Goal: Check status: Check status

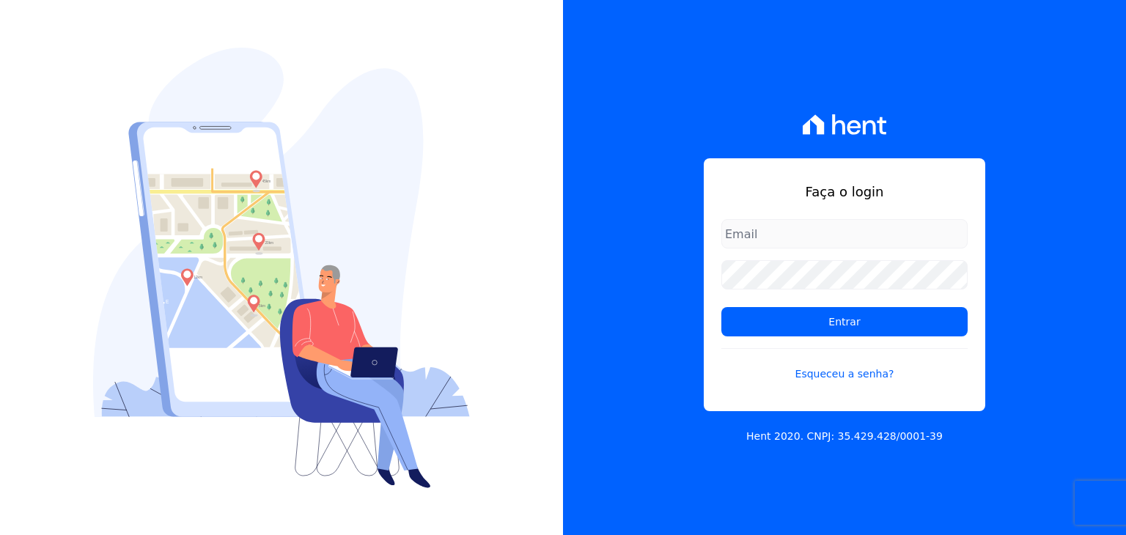
click at [825, 218] on div "Faça o login Entrar Esqueceu a senha?" at bounding box center [844, 284] width 281 height 253
click at [825, 225] on input "email" at bounding box center [844, 233] width 246 height 29
type input "[EMAIL_ADDRESS][DOMAIN_NAME]"
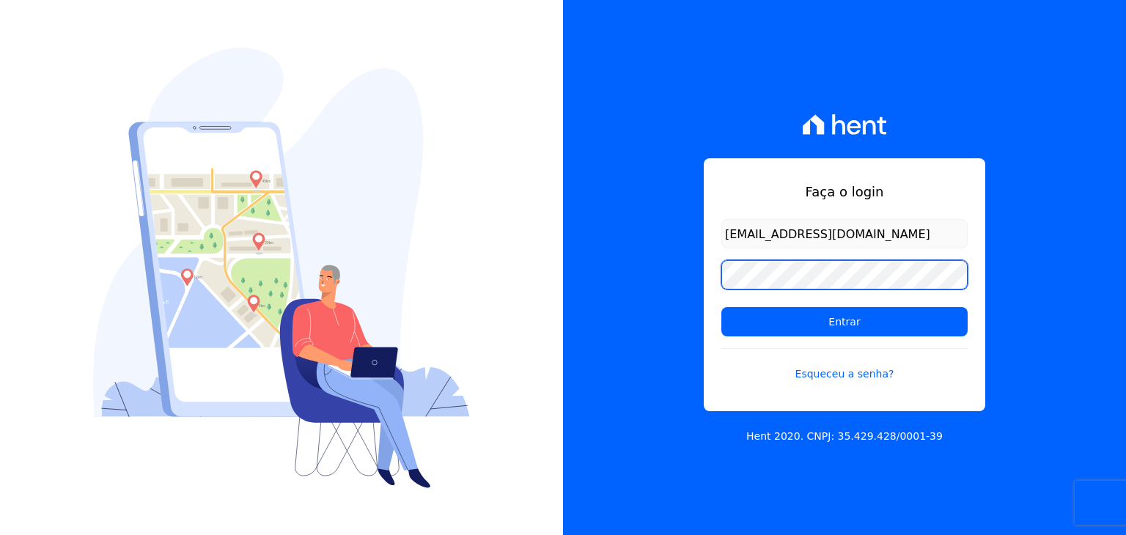
click at [721, 307] on input "Entrar" at bounding box center [844, 321] width 246 height 29
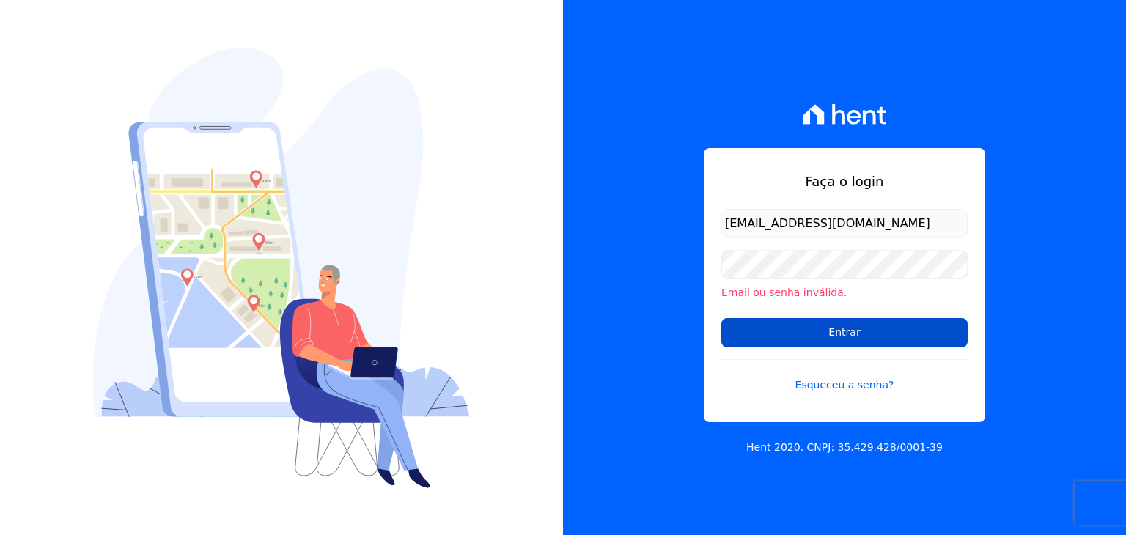
click at [823, 318] on form "[EMAIL_ADDRESS][DOMAIN_NAME] Email ou senha inválida. Entrar Esqueceu a senha?" at bounding box center [844, 310] width 246 height 202
click at [824, 323] on input "Entrar" at bounding box center [844, 332] width 246 height 29
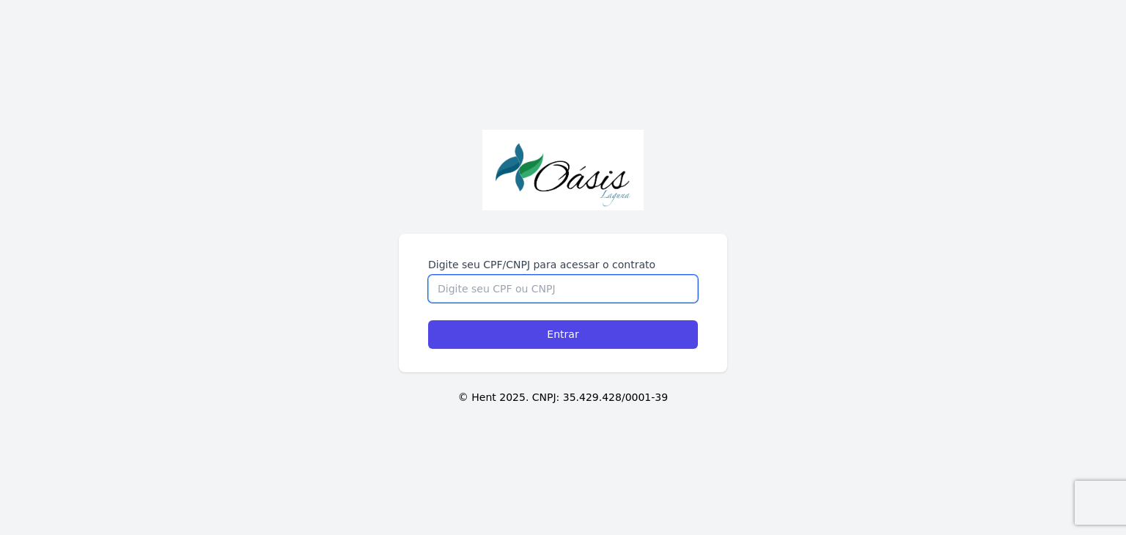
click at [535, 300] on input "Digite seu CPF/CNPJ para acessar o contrato" at bounding box center [563, 289] width 270 height 28
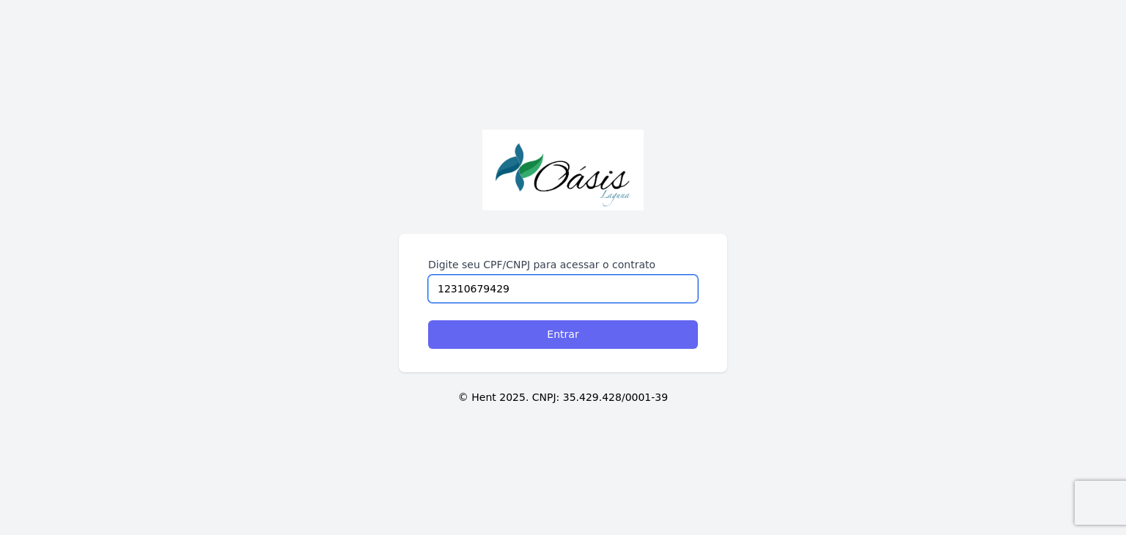
type input "12310679429"
click at [531, 328] on input "Entrar" at bounding box center [563, 334] width 270 height 29
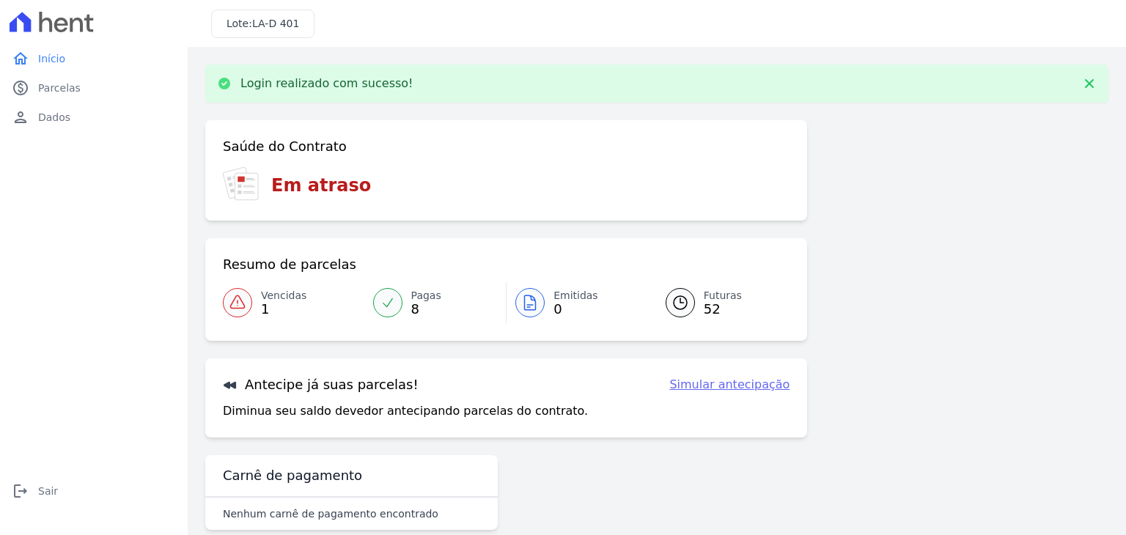
click at [284, 290] on span "Vencidas" at bounding box center [283, 295] width 45 height 15
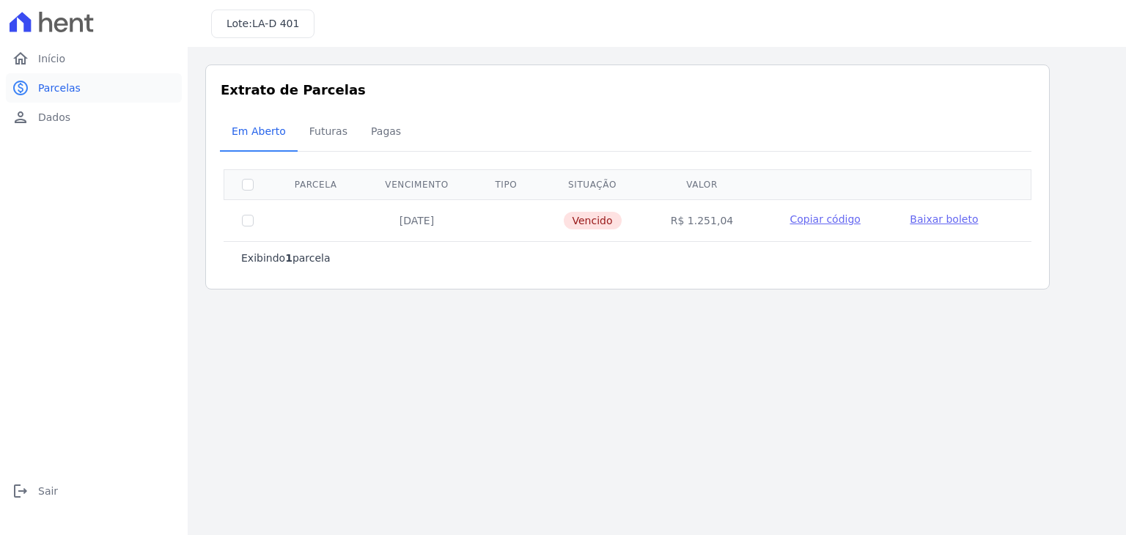
click at [70, 74] on link "paid Parcelas" at bounding box center [94, 87] width 176 height 29
click at [121, 115] on link "person Dados" at bounding box center [94, 117] width 176 height 29
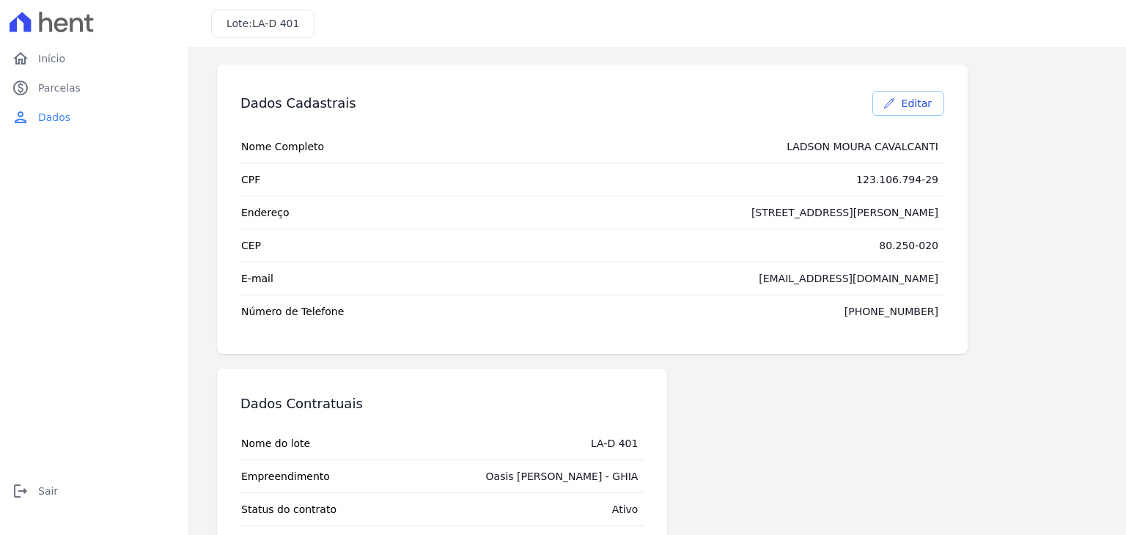
click at [926, 106] on span "Editar" at bounding box center [917, 103] width 30 height 15
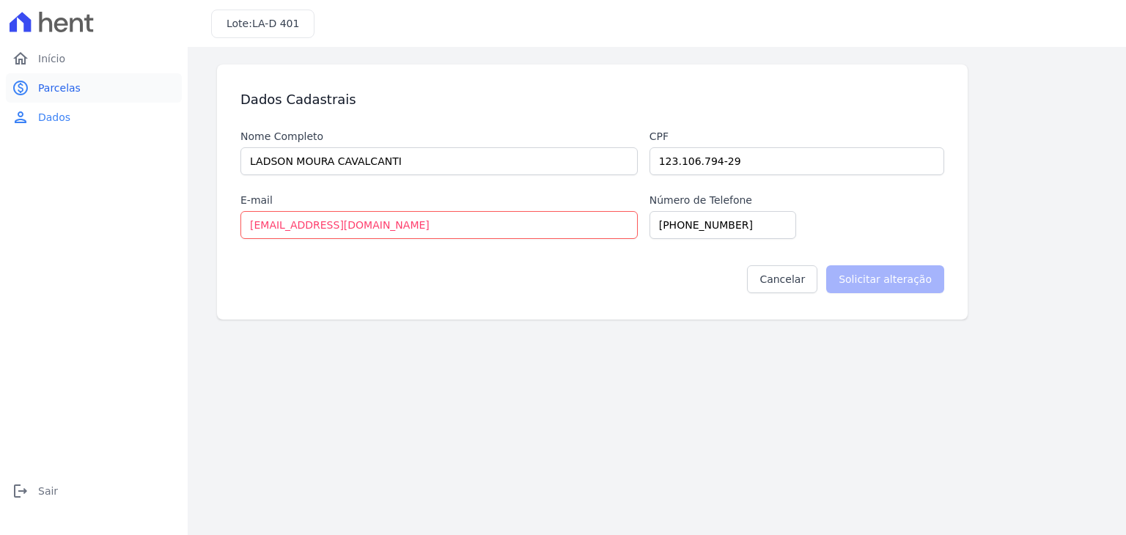
click at [98, 82] on link "paid Parcelas" at bounding box center [94, 87] width 176 height 29
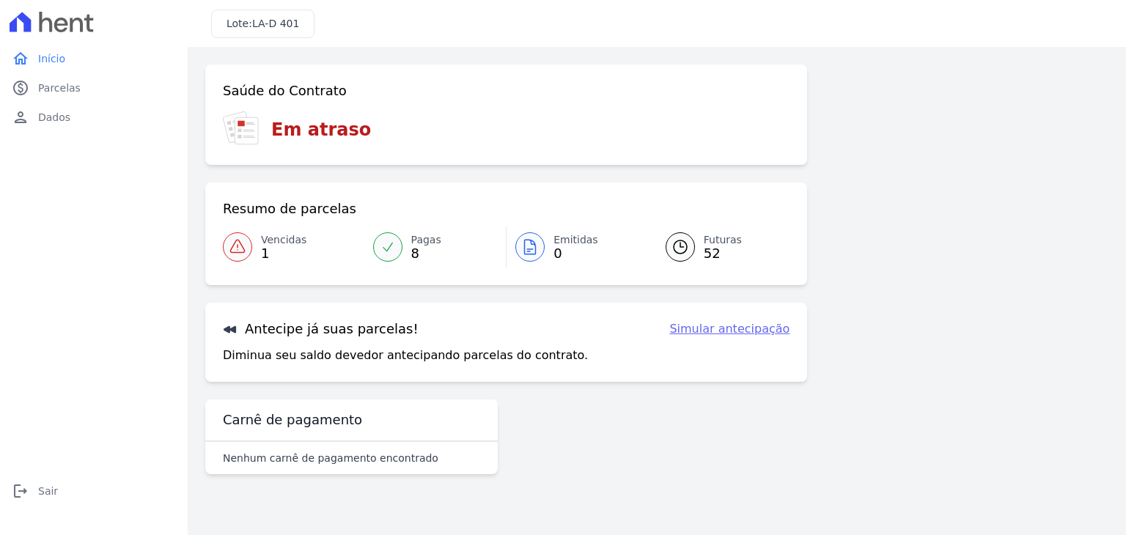
click at [432, 248] on span "8" at bounding box center [426, 254] width 30 height 12
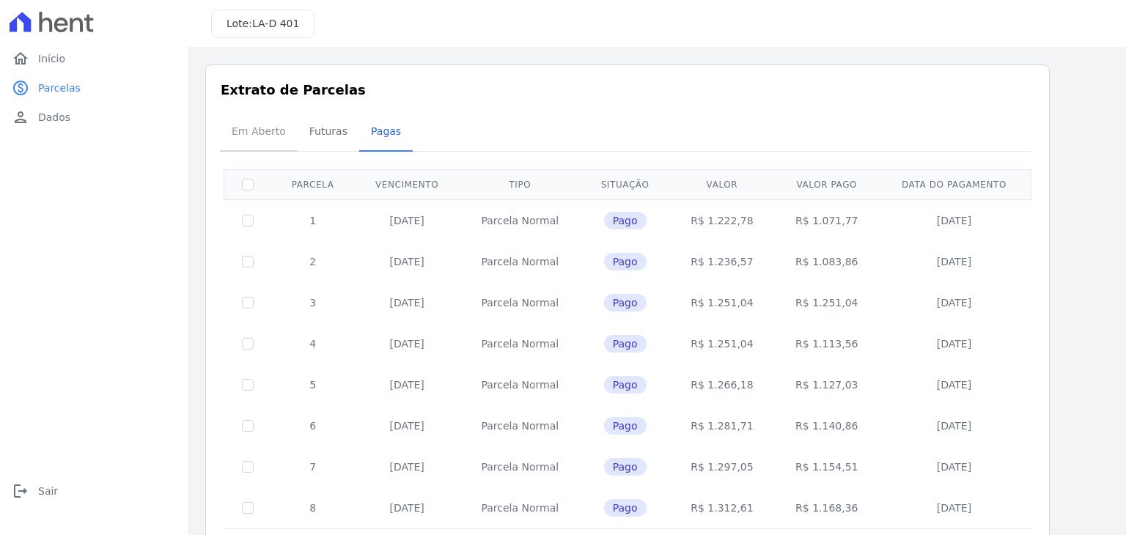
click at [246, 128] on span "Em Aberto" at bounding box center [259, 131] width 72 height 29
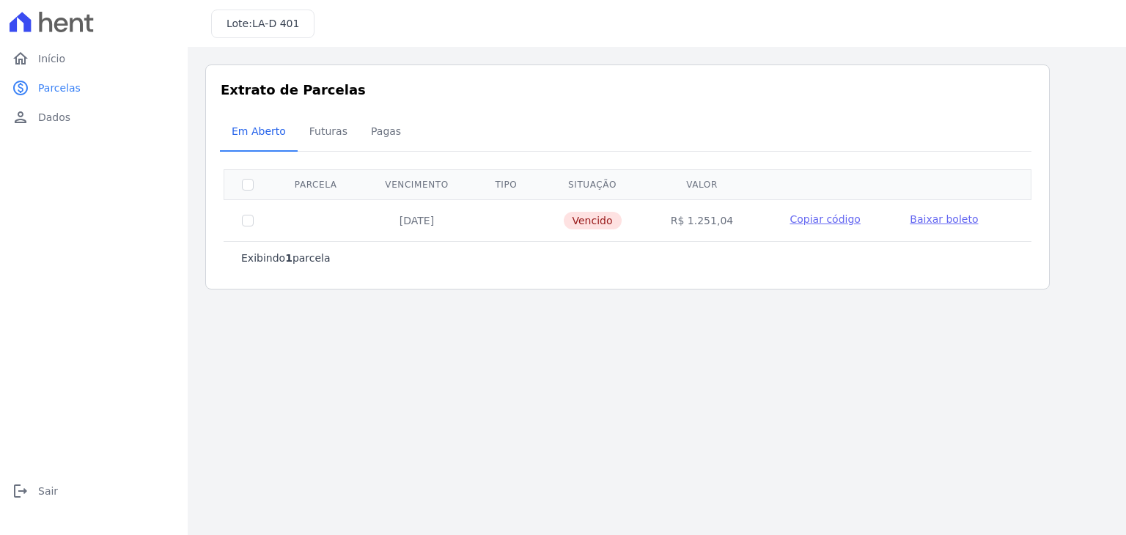
drag, startPoint x: 442, startPoint y: 221, endPoint x: 403, endPoint y: 256, distance: 52.4
click at [393, 225] on td "[DATE]" at bounding box center [416, 220] width 113 height 42
click at [434, 305] on div "Listagem de parcelas Baixar PDF Extrato de Parcelas Em [GEOGRAPHIC_DATA] Futura…" at bounding box center [657, 177] width 938 height 260
click at [331, 139] on span "Futuras" at bounding box center [329, 131] width 56 height 29
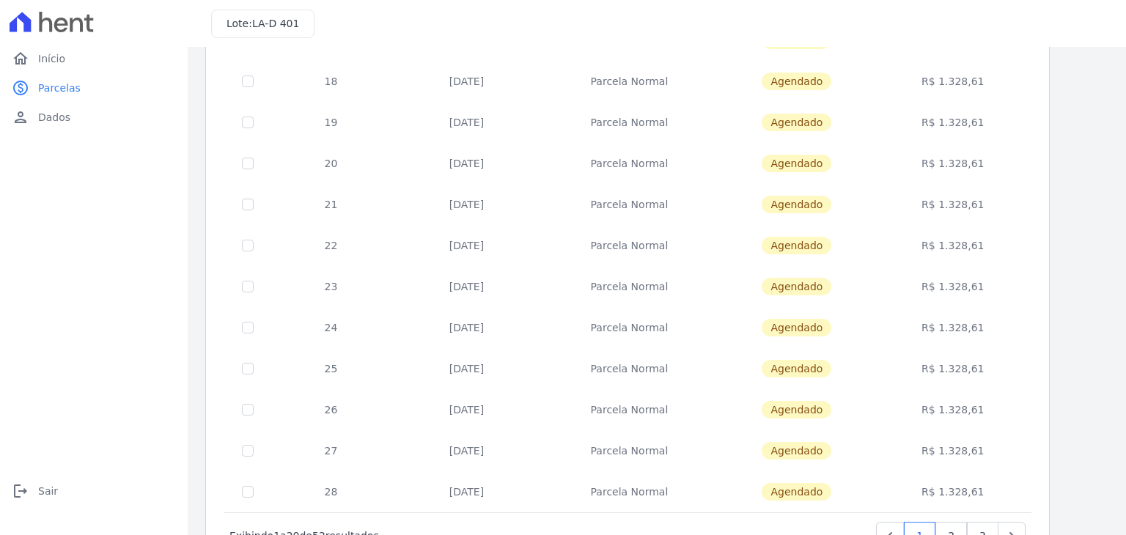
scroll to position [569, 0]
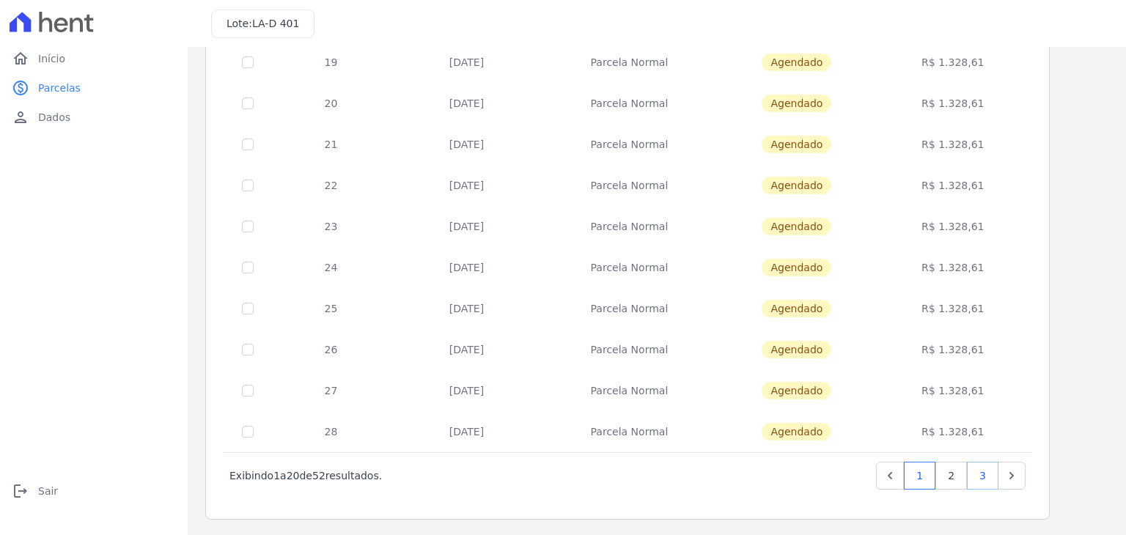
click at [994, 473] on link "3" at bounding box center [983, 476] width 32 height 28
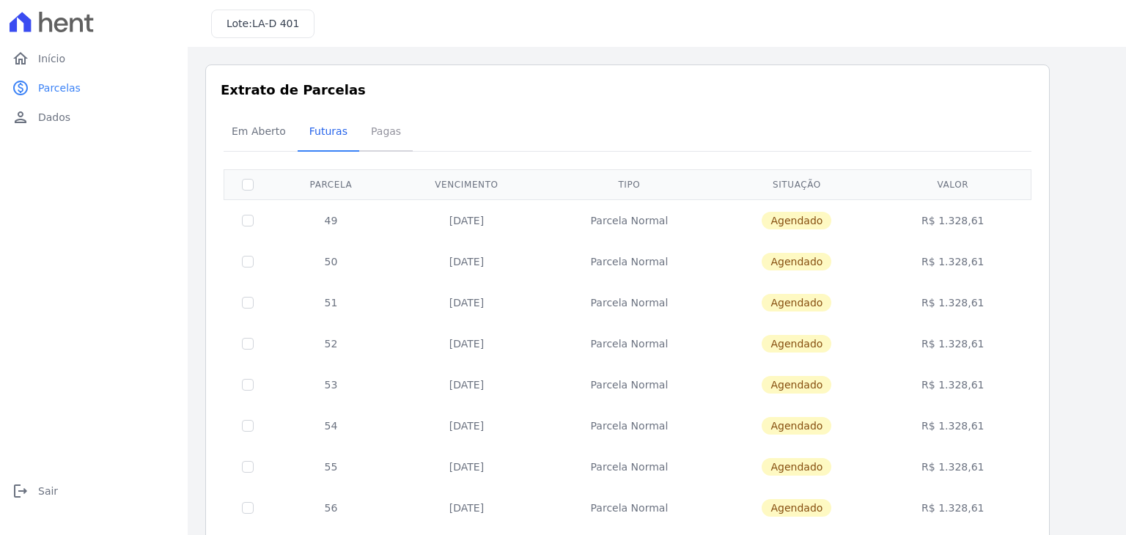
click at [376, 124] on span "Pagas" at bounding box center [386, 131] width 48 height 29
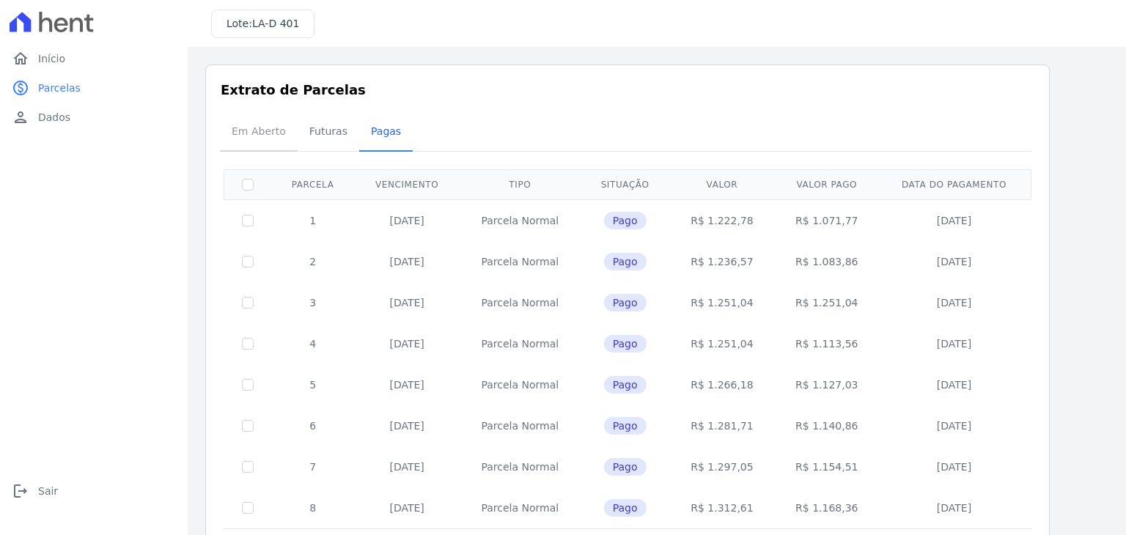
click at [248, 142] on span "Em Aberto" at bounding box center [259, 131] width 72 height 29
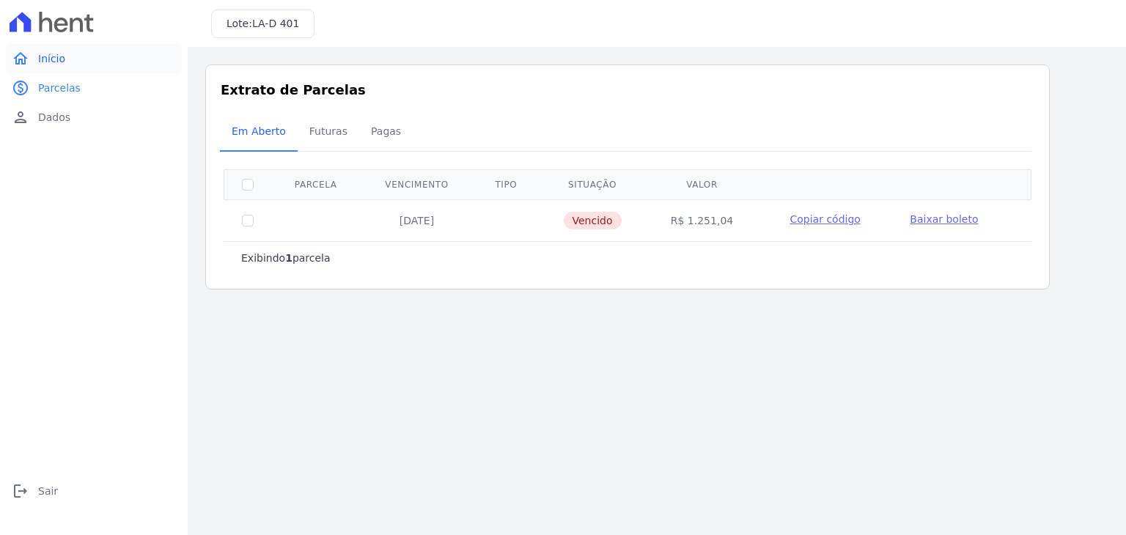
click at [65, 54] on link "home Início" at bounding box center [94, 58] width 176 height 29
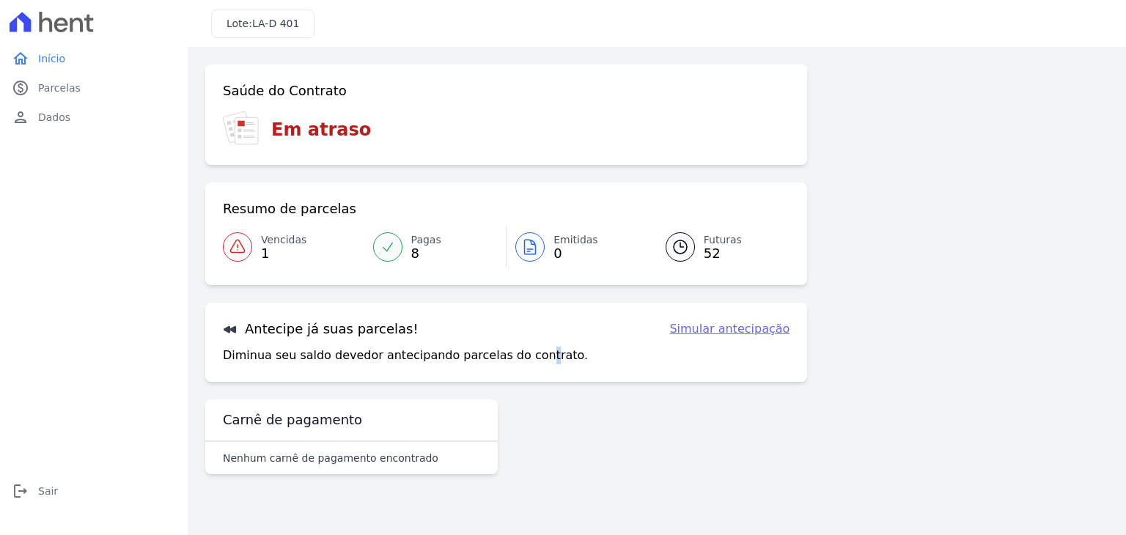
click at [516, 361] on p "Diminua seu saldo devedor antecipando parcelas do contrato." at bounding box center [405, 356] width 365 height 18
click at [517, 360] on p "Diminua seu saldo devedor antecipando parcelas do contrato." at bounding box center [405, 356] width 365 height 18
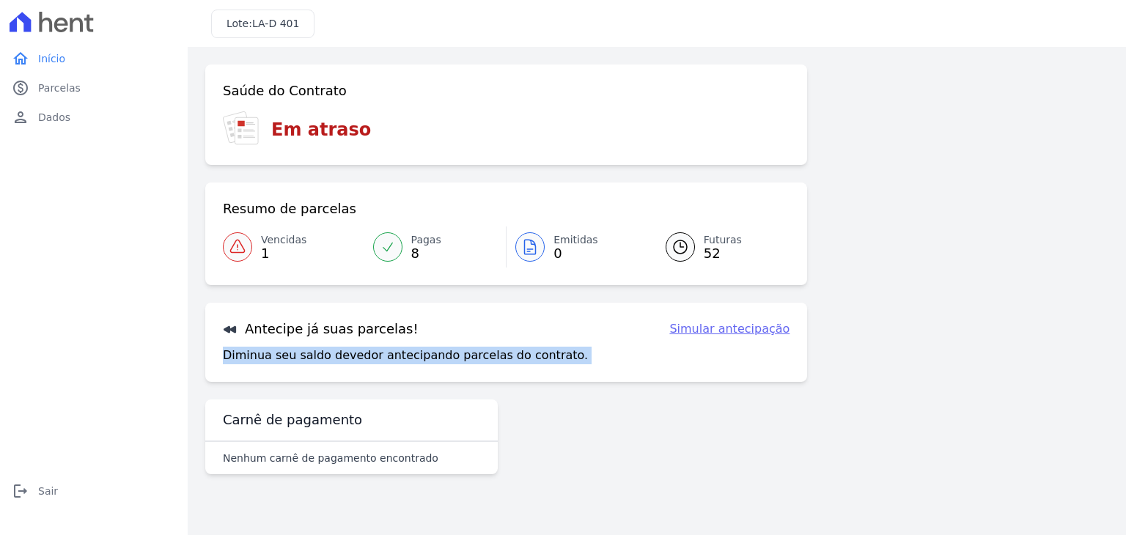
click at [517, 360] on p "Diminua seu saldo devedor antecipando parcelas do contrato." at bounding box center [405, 356] width 365 height 18
click at [518, 360] on p "Diminua seu saldo devedor antecipando parcelas do contrato." at bounding box center [405, 356] width 365 height 18
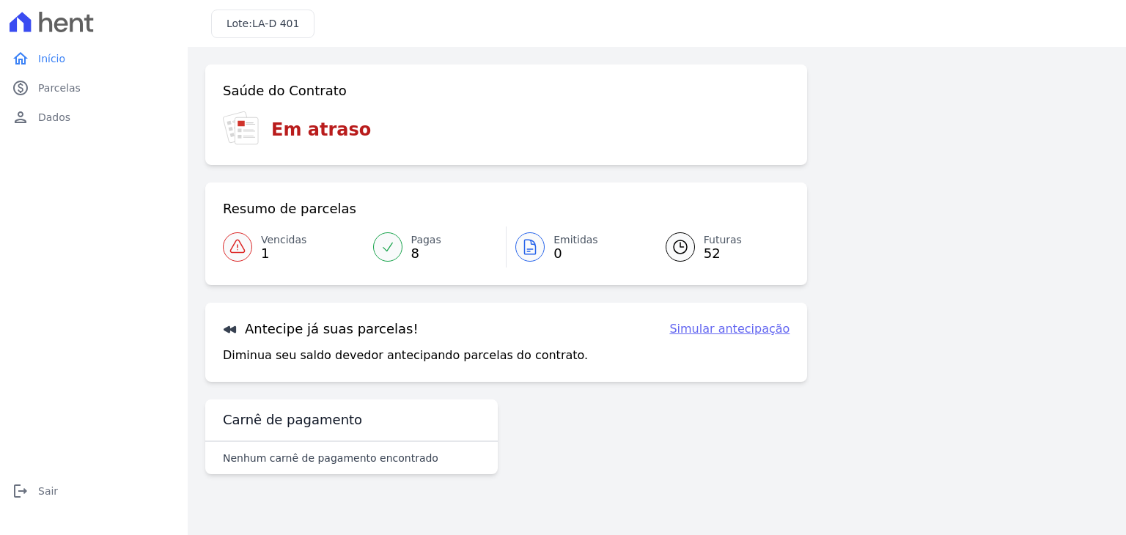
click at [663, 341] on div "Antecipe já suas parcelas! Simular antecipação Diminua seu saldo devedor anteci…" at bounding box center [506, 342] width 602 height 79
click at [712, 328] on link "Simular antecipação" at bounding box center [729, 329] width 120 height 18
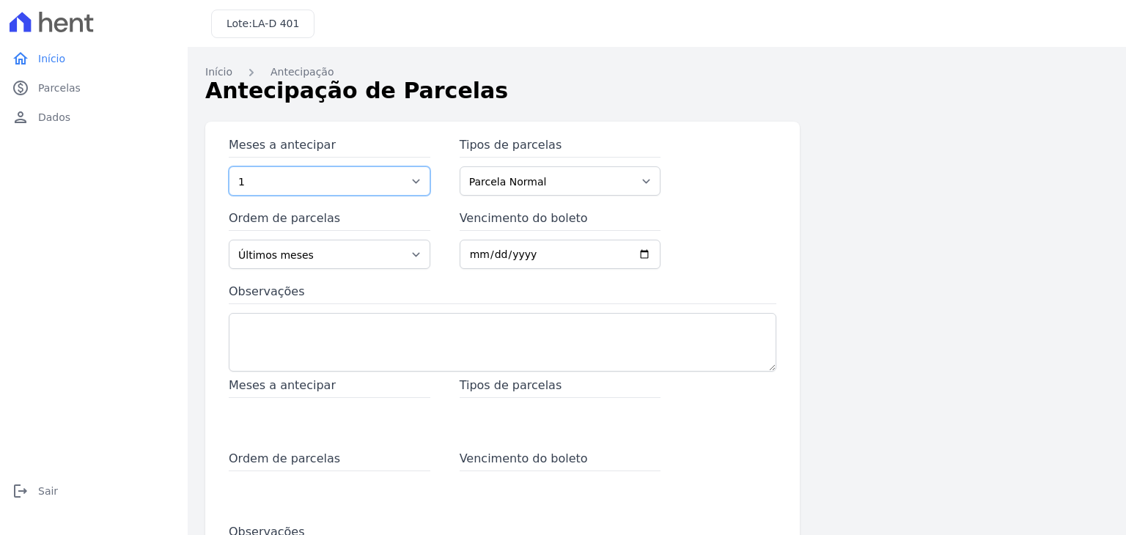
click at [367, 187] on select "1 2 3 4 5 6 7 8 9 10 11 12 13 14 15 16 17 18 19 20 21 22 23 24 25 26 27 28 29 3…" at bounding box center [330, 180] width 202 height 29
click at [229, 166] on select "1 2 3 4 5 6 7 8 9 10 11 12 13 14 15 16 17 18 19 20 21 22 23 24 25 26 27 28 29 3…" at bounding box center [330, 180] width 202 height 29
click at [375, 171] on select "1 2 3 4 5 6 7 8 9 10 11 12 13 14 15 16 17 18 19 20 21 22 23 24 25 26 27 28 29 3…" at bounding box center [330, 180] width 202 height 29
select select "32"
click at [229, 166] on select "1 2 3 4 5 6 7 8 9 10 11 12 13 14 15 16 17 18 19 20 21 22 23 24 25 26 27 28 29 3…" at bounding box center [330, 180] width 202 height 29
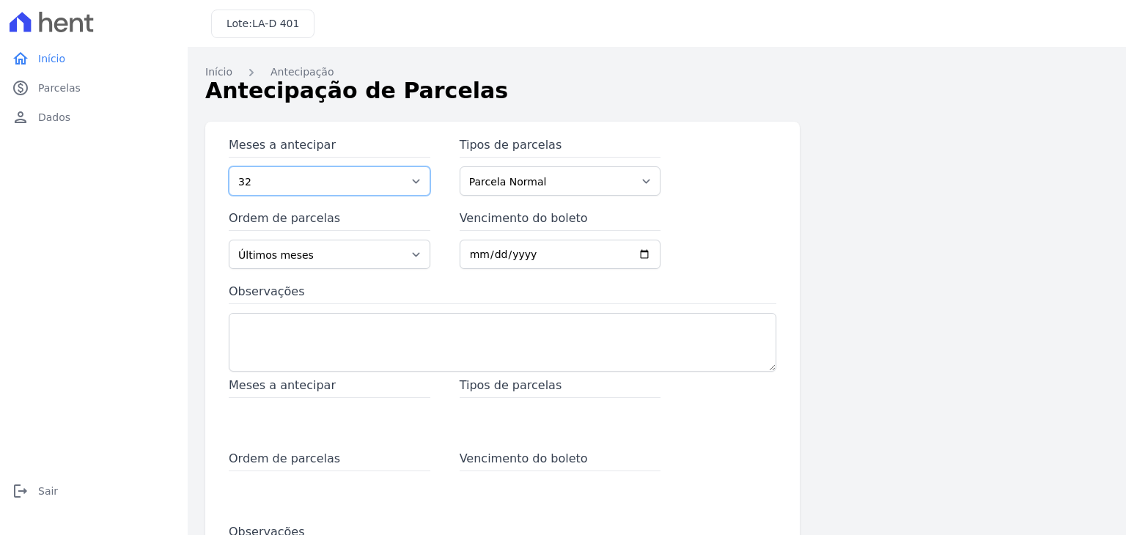
click at [365, 191] on select "1 2 3 4 5 6 7 8 9 10 11 12 13 14 15 16 17 18 19 20 21 22 23 24 25 26 27 28 29 3…" at bounding box center [330, 180] width 202 height 29
click at [539, 183] on select "Parcela Normal Antecipação" at bounding box center [561, 180] width 202 height 29
select select "advance"
click at [460, 166] on select "Parcela Normal Antecipação" at bounding box center [561, 180] width 202 height 29
click at [313, 191] on select "1 2 3 4 5 6 7 8 9 10 11 12 13 14 15 16 17 18 19 20 21 22 23 24 25 26 27 28 29 3…" at bounding box center [330, 180] width 202 height 29
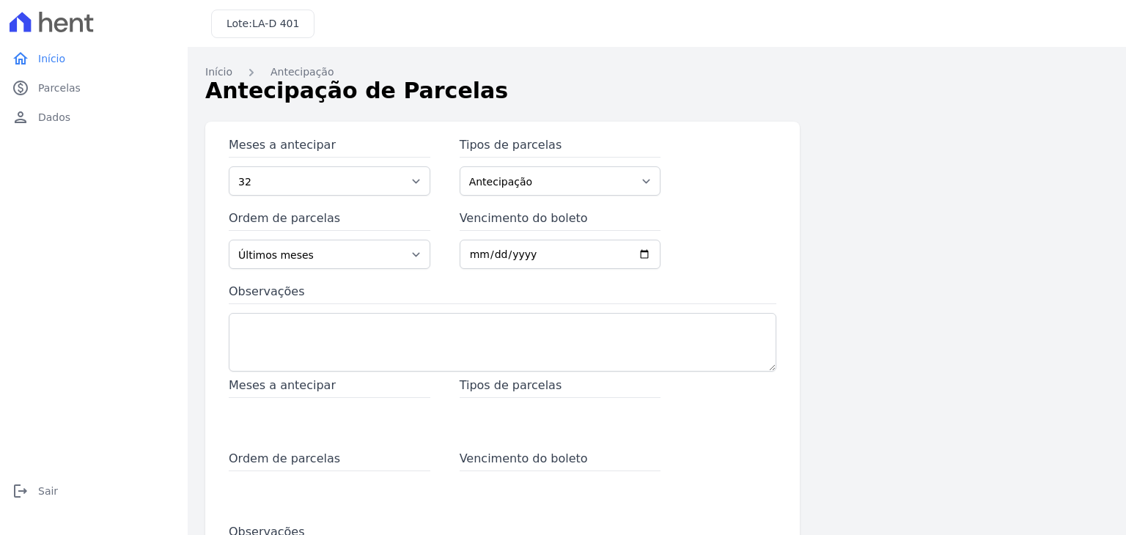
click at [516, 314] on div "Observações" at bounding box center [503, 330] width 548 height 94
click at [306, 256] on select "Últimos meses Primeiros meses" at bounding box center [330, 254] width 202 height 29
click at [229, 240] on select "Últimos meses Primeiros meses" at bounding box center [330, 254] width 202 height 29
click at [371, 248] on select "Últimos meses Primeiros meses" at bounding box center [330, 254] width 202 height 29
select select "ending"
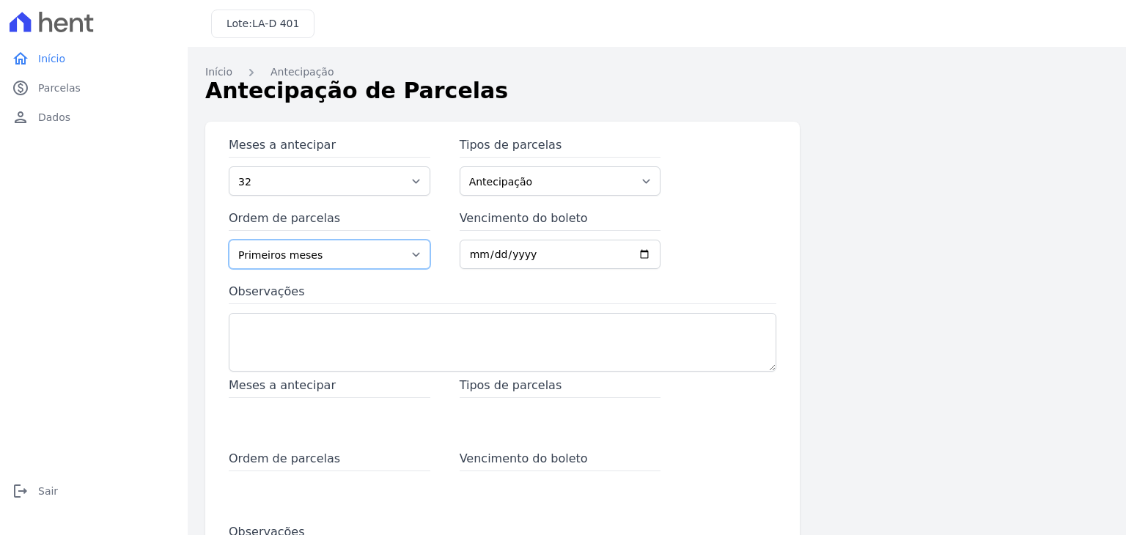
click at [229, 240] on select "Últimos meses Primeiros meses" at bounding box center [330, 254] width 202 height 29
click at [487, 259] on input "Vencimento do boleto" at bounding box center [561, 254] width 202 height 29
click at [564, 279] on div "Meses a antecipar 1 2 3 4 5 6 7 8 9 10 11 12 13 14 15 16 17 18 19 20 21 22 23 2…" at bounding box center [503, 256] width 548 height 240
drag, startPoint x: 459, startPoint y: 339, endPoint x: 443, endPoint y: 334, distance: 16.7
click at [459, 339] on textarea "Observações" at bounding box center [503, 342] width 548 height 59
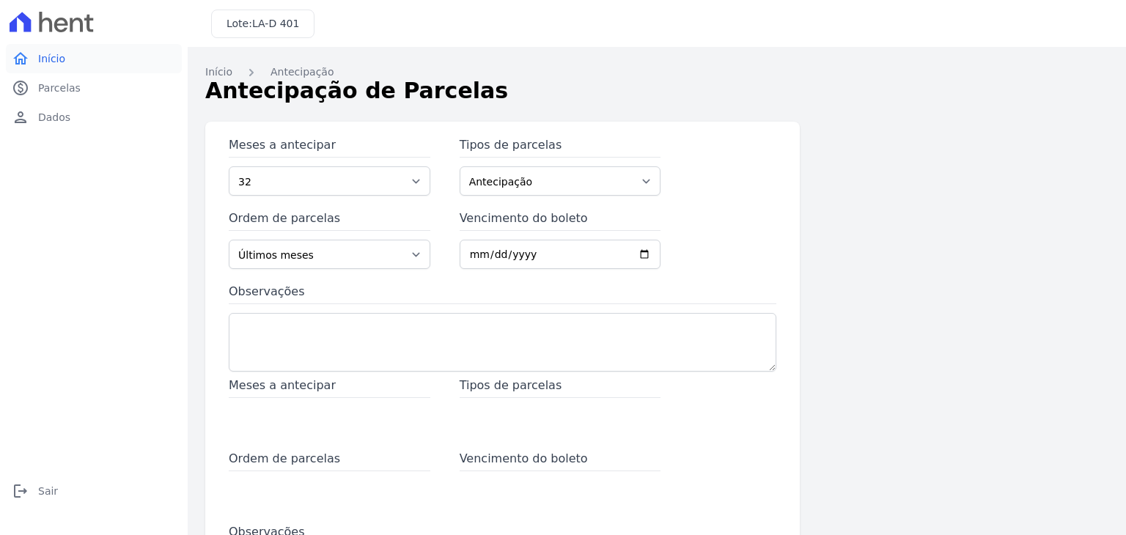
click at [84, 65] on link "home Início" at bounding box center [94, 58] width 176 height 29
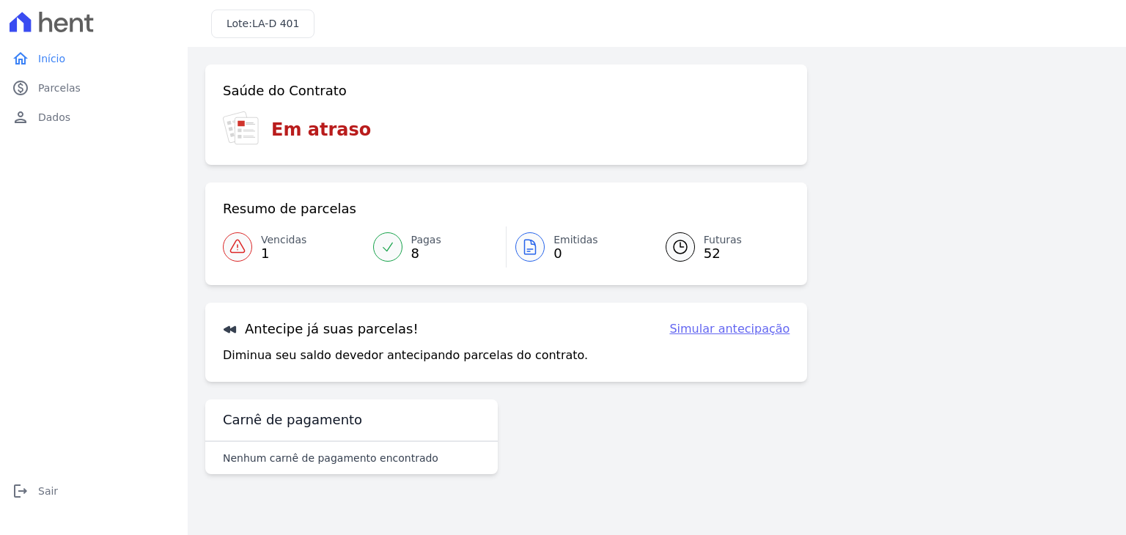
click at [310, 135] on h3 "Em atraso" at bounding box center [321, 130] width 100 height 26
click at [416, 118] on div "Em atraso" at bounding box center [506, 129] width 567 height 36
click at [399, 106] on div "Saúde do Contrato Em atraso" at bounding box center [506, 115] width 602 height 100
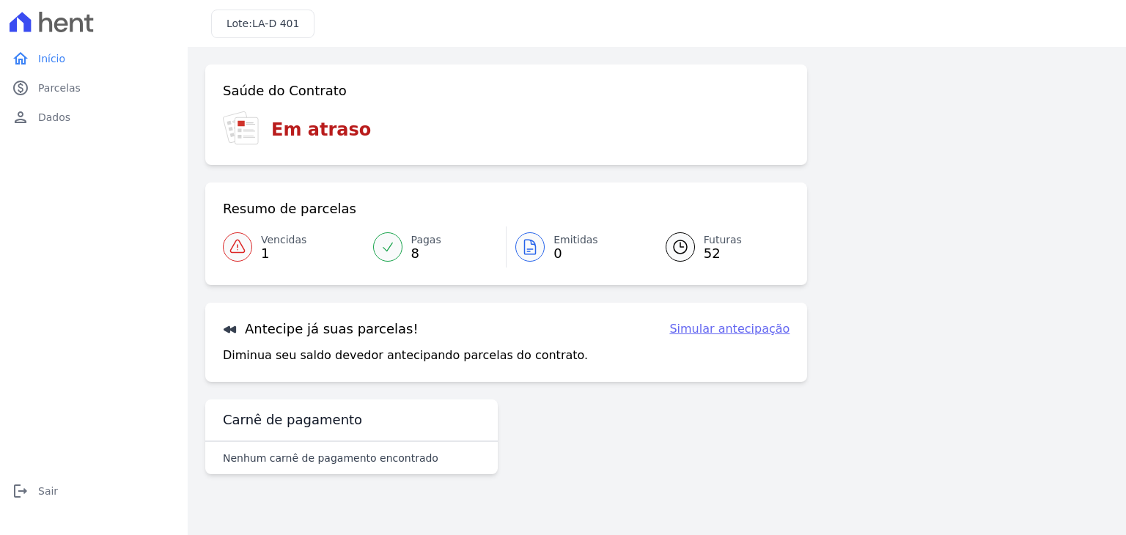
click at [641, 465] on div "Saúde do Contrato Em atraso Resumo de parcelas Vencidas 1 Pagas 8 Emitidas 0 Fu…" at bounding box center [506, 273] width 602 height 416
click at [686, 259] on div at bounding box center [680, 246] width 29 height 29
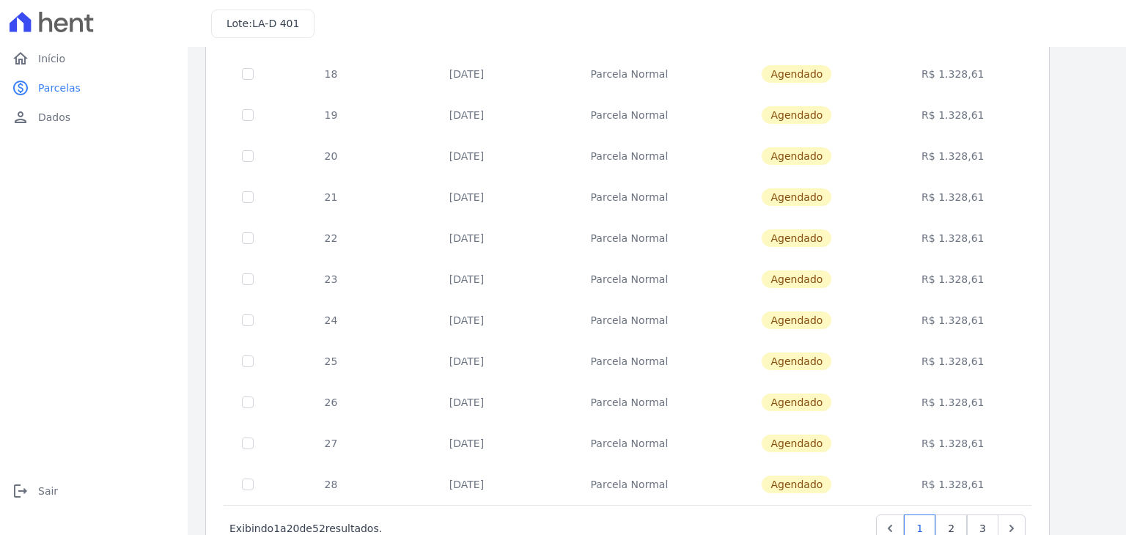
scroll to position [569, 0]
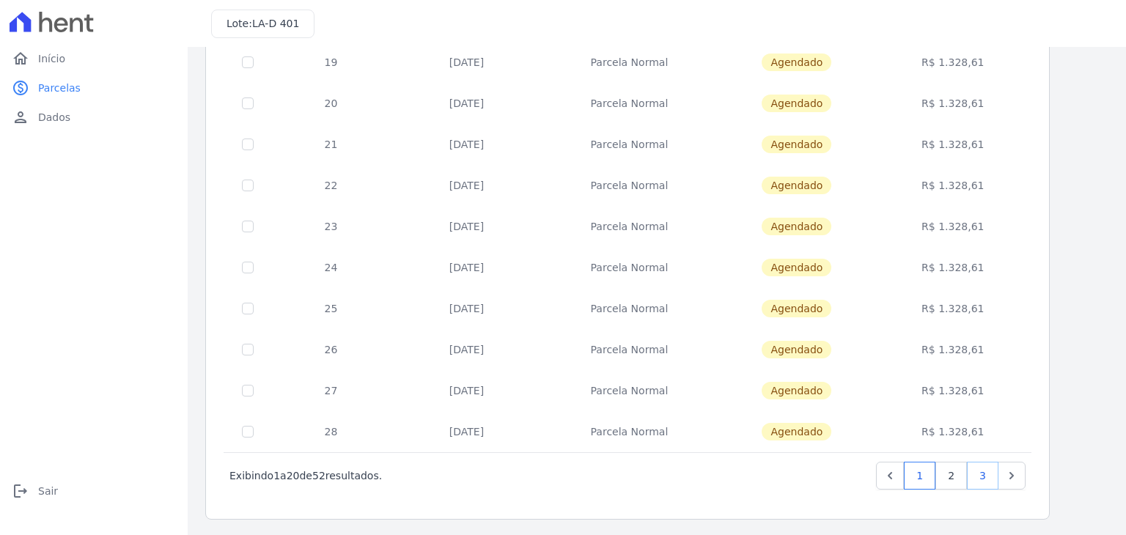
click at [984, 478] on link "3" at bounding box center [983, 476] width 32 height 28
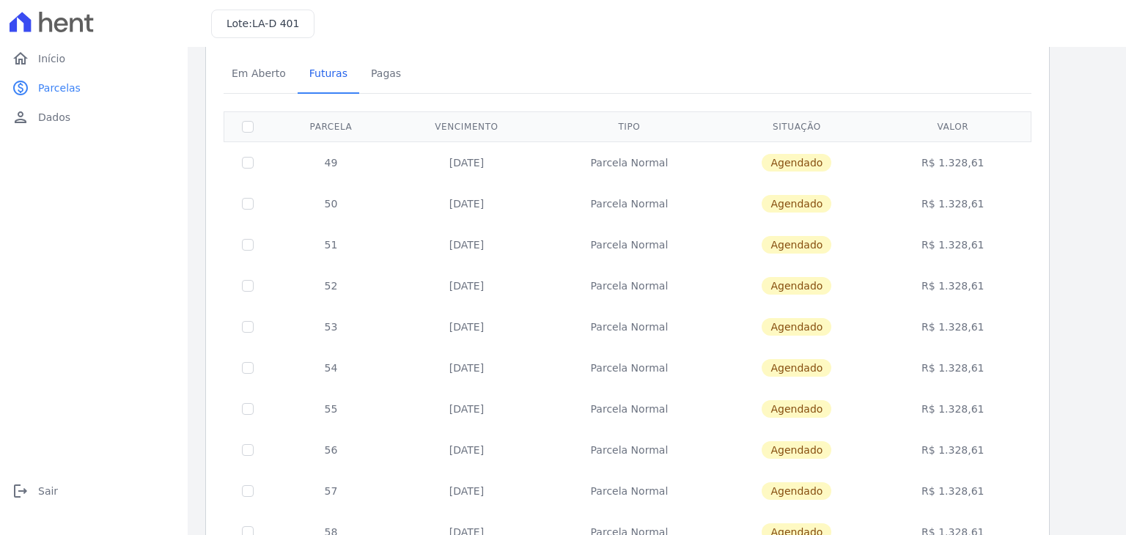
scroll to position [240, 0]
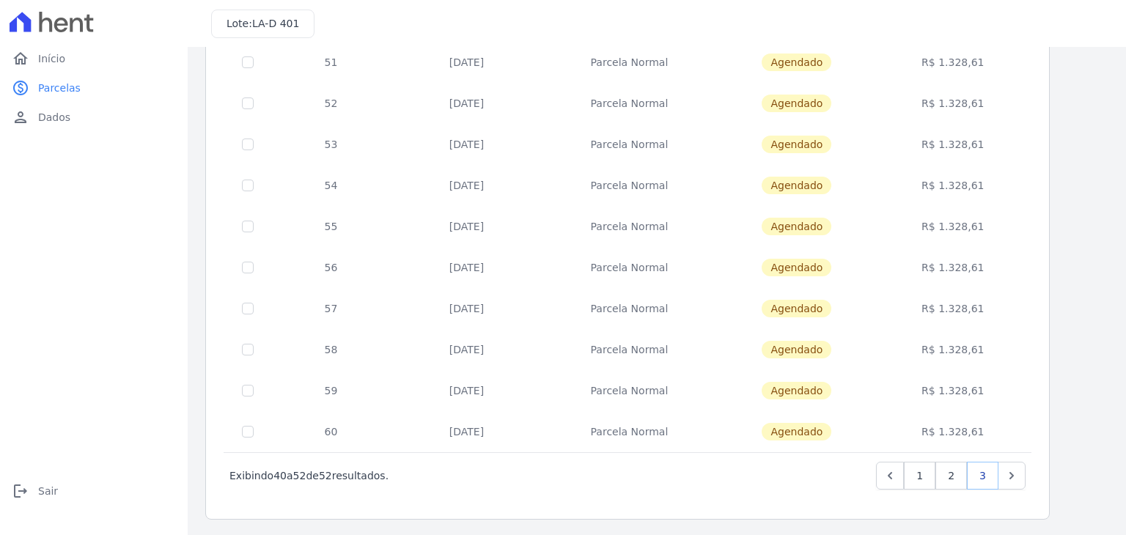
click at [987, 479] on link "3" at bounding box center [983, 476] width 32 height 28
drag, startPoint x: 980, startPoint y: 437, endPoint x: 970, endPoint y: 57, distance: 379.8
click at [970, 57] on tbody "49 [DATE] [GEOGRAPHIC_DATA] [GEOGRAPHIC_DATA] R$ 1.328,61 50 [DATE] [GEOGRAPHIC…" at bounding box center [627, 205] width 807 height 493
click at [929, 482] on link "1" at bounding box center [920, 476] width 32 height 28
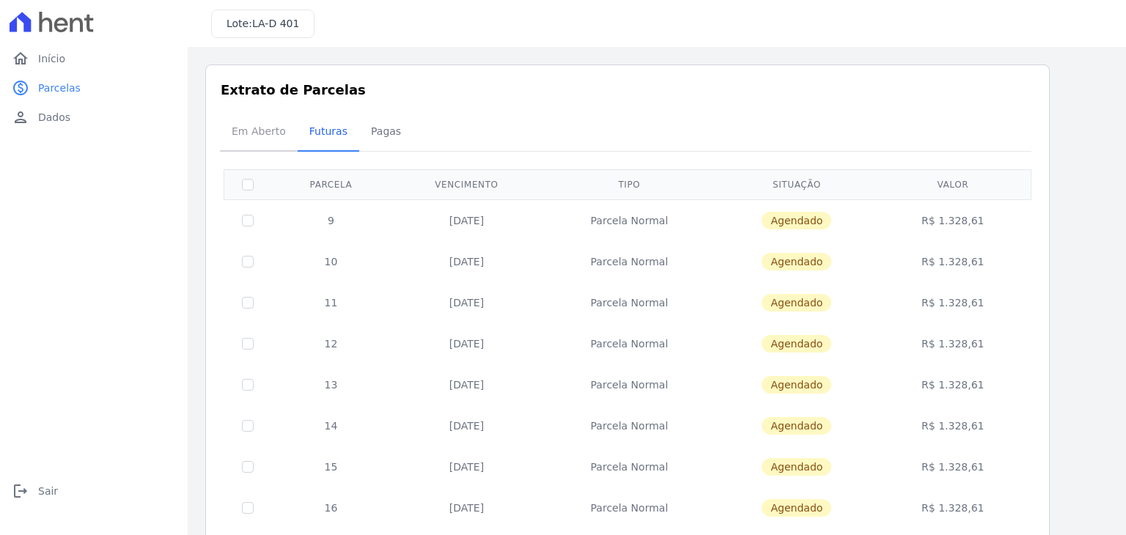
click at [239, 136] on span "Em Aberto" at bounding box center [259, 131] width 72 height 29
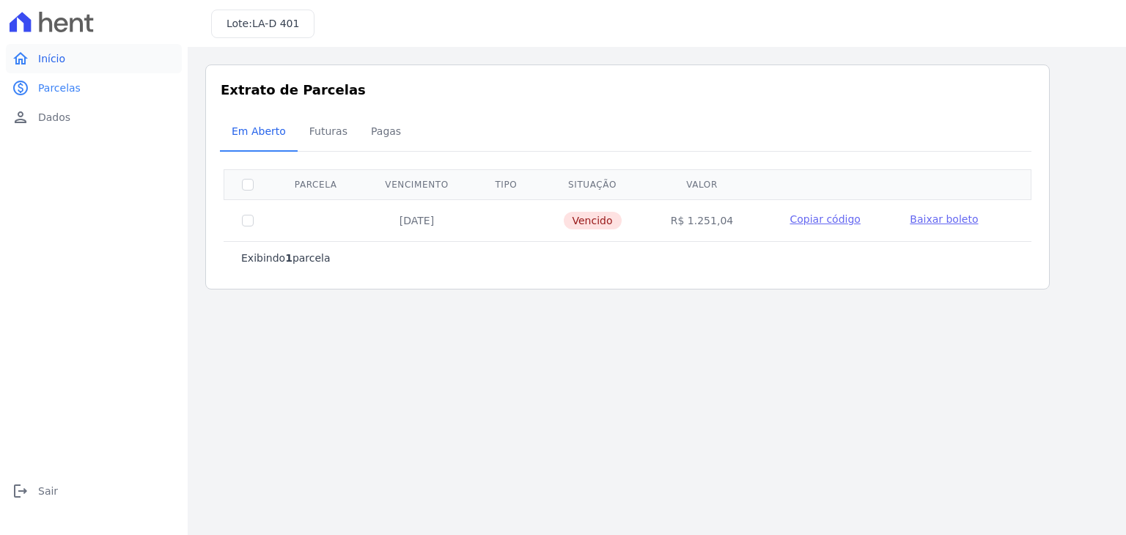
click at [89, 63] on link "home Início" at bounding box center [94, 58] width 176 height 29
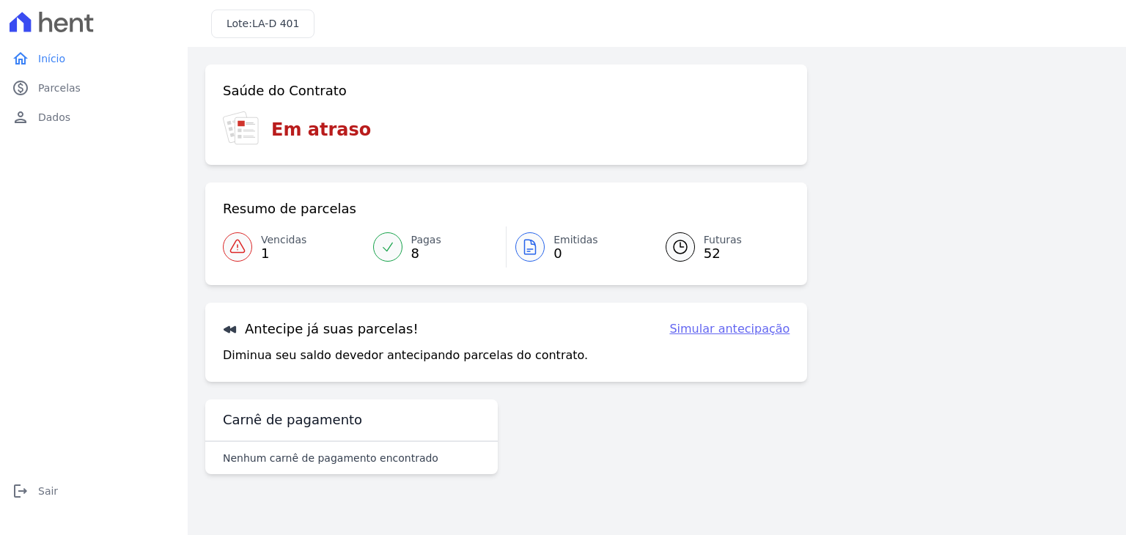
click at [727, 238] on span "Futuras" at bounding box center [723, 239] width 38 height 15
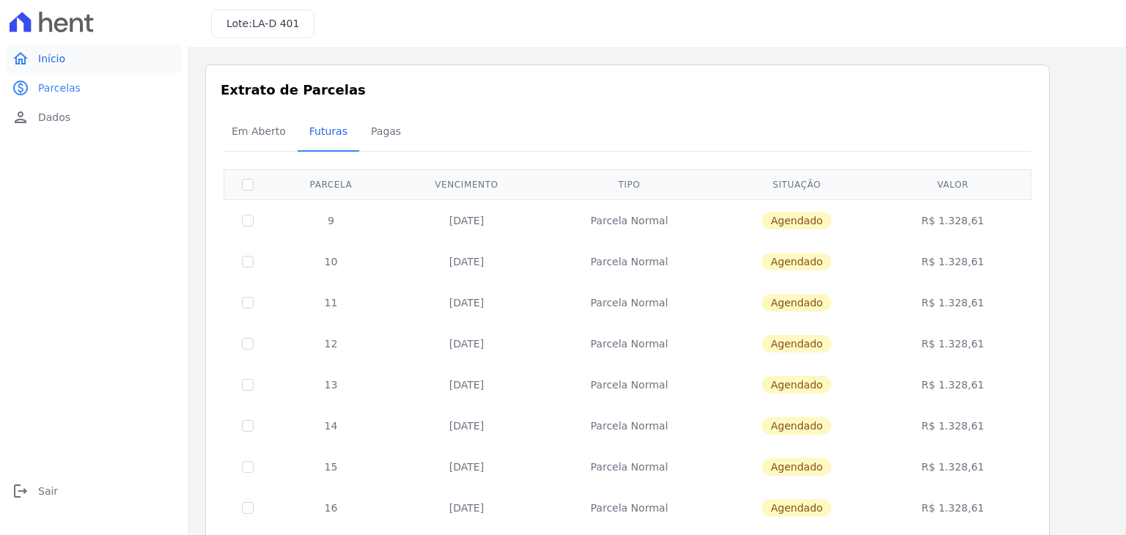
click at [63, 62] on span "Início" at bounding box center [51, 58] width 27 height 15
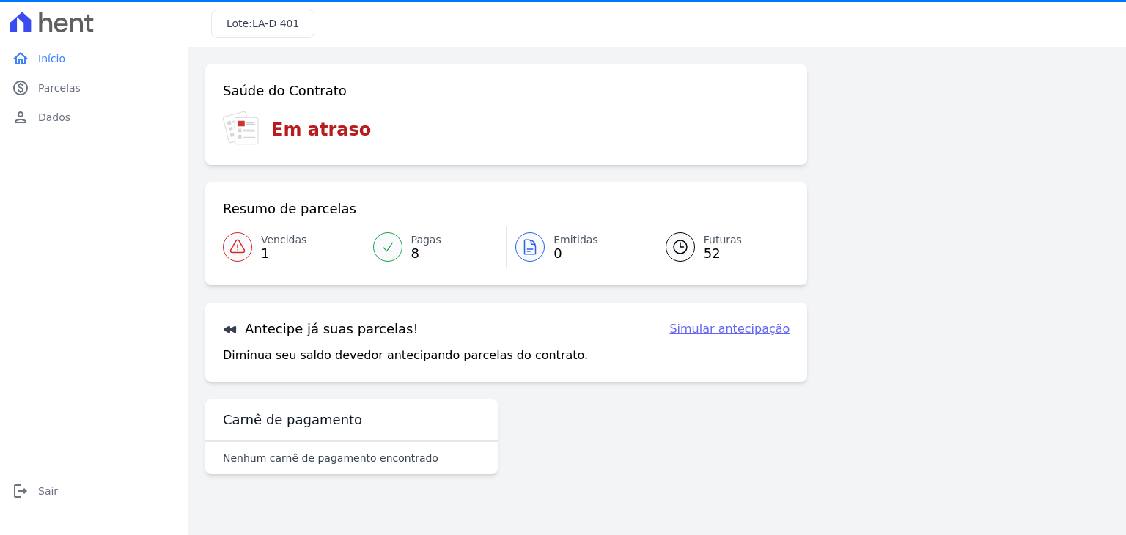
click at [563, 512] on main "Confirme os seus contatos Email [EMAIL_ADDRESS][DOMAIN_NAME] Phone [PHONE_NUMBE…" at bounding box center [657, 291] width 938 height 488
click at [279, 117] on h3 "Em atraso" at bounding box center [321, 130] width 100 height 26
click at [257, 247] on link "Vencidas 1" at bounding box center [293, 246] width 141 height 41
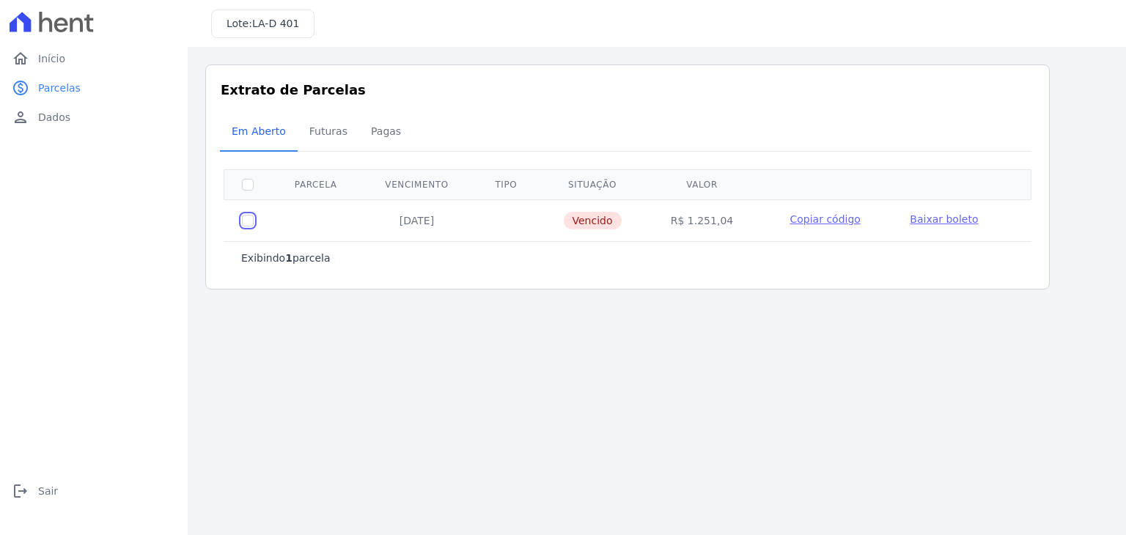
click at [245, 217] on input "checkbox" at bounding box center [248, 221] width 12 height 12
checkbox input "true"
click at [256, 218] on td at bounding box center [248, 220] width 48 height 42
click at [250, 215] on input "checkbox" at bounding box center [248, 221] width 12 height 12
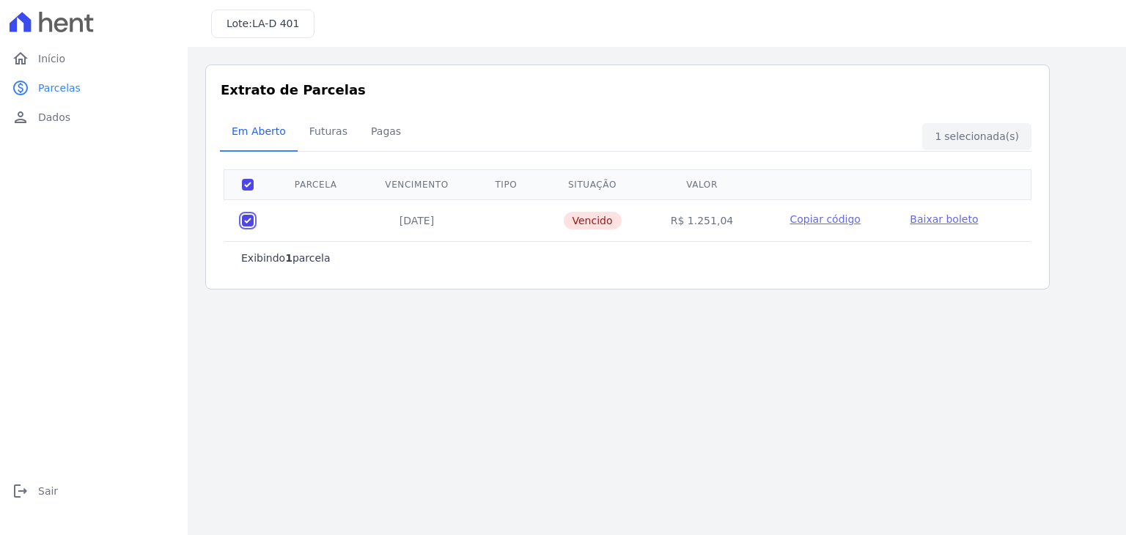
checkbox input "false"
click at [60, 59] on span "Início" at bounding box center [51, 58] width 27 height 15
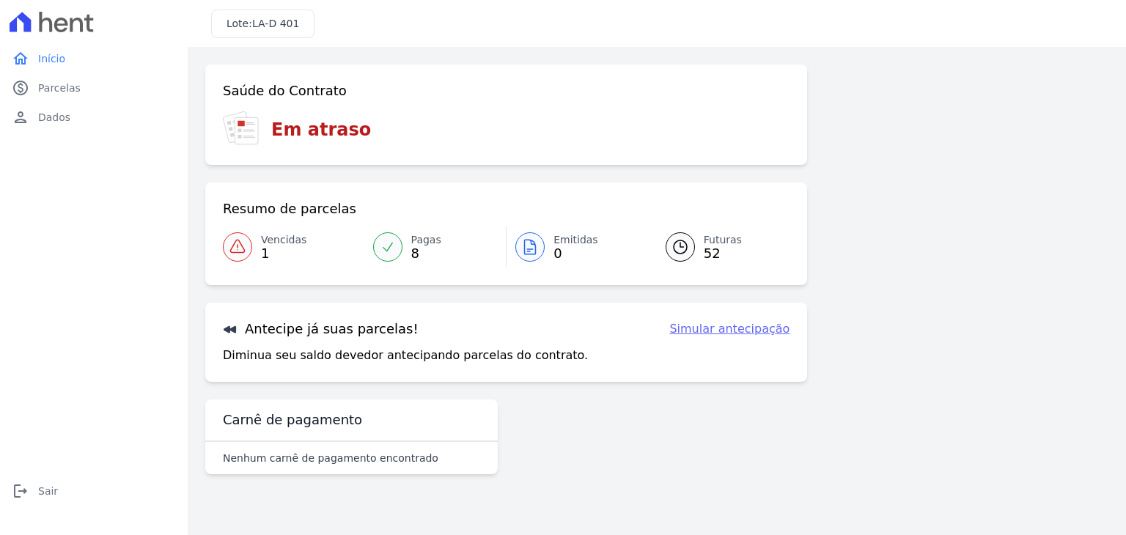
click at [444, 253] on link "Pagas 8" at bounding box center [435, 246] width 142 height 41
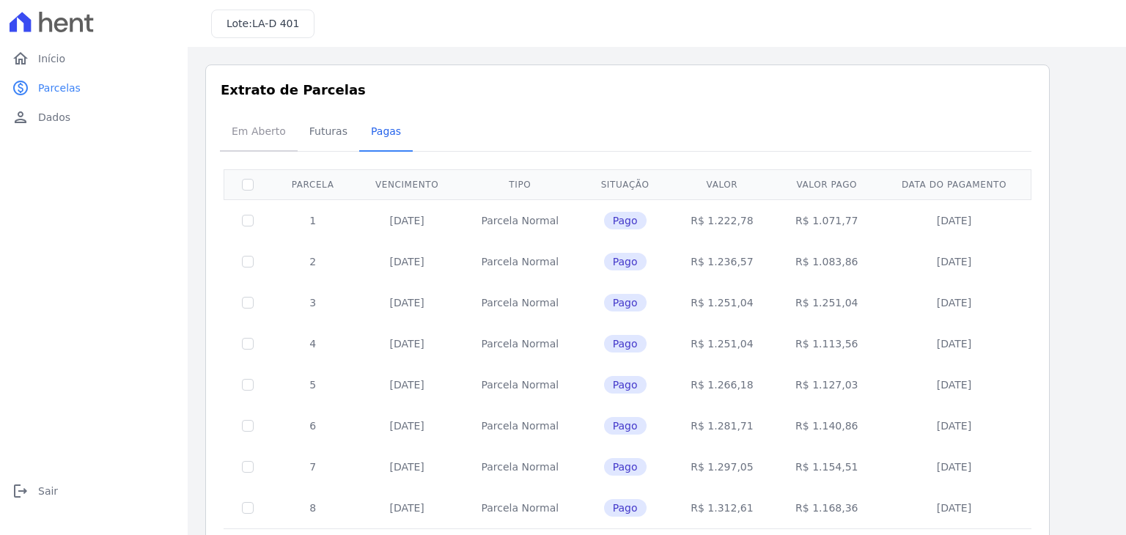
click at [273, 136] on span "Em Aberto" at bounding box center [259, 131] width 72 height 29
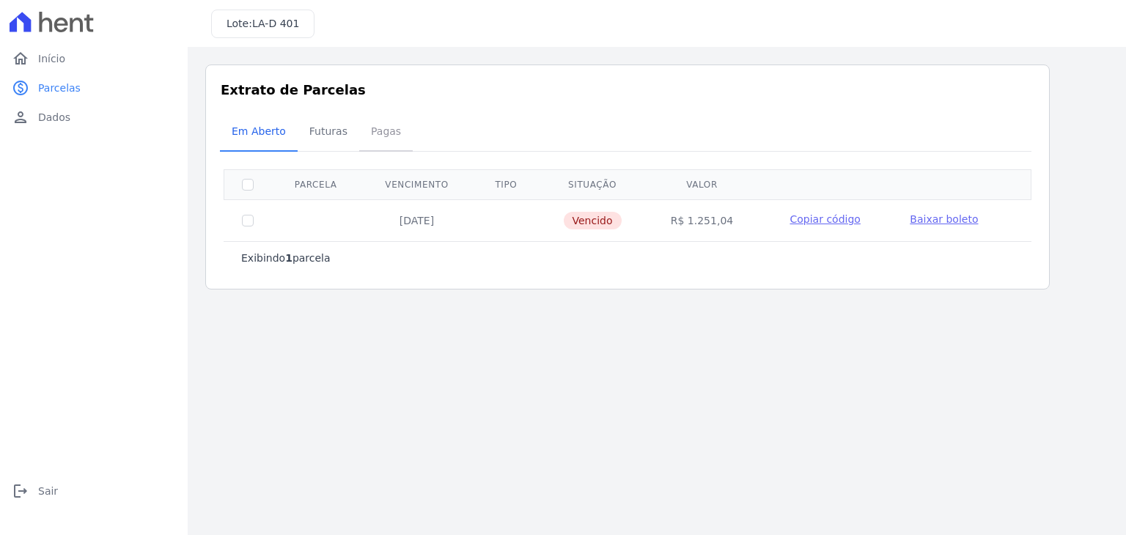
click at [359, 141] on link "Pagas" at bounding box center [386, 133] width 54 height 38
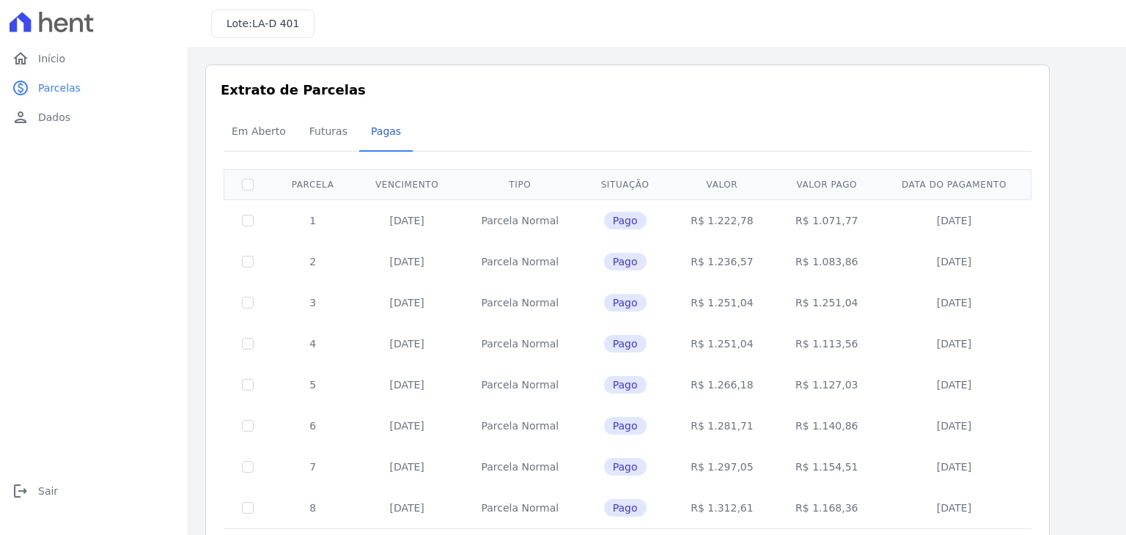
scroll to position [58, 0]
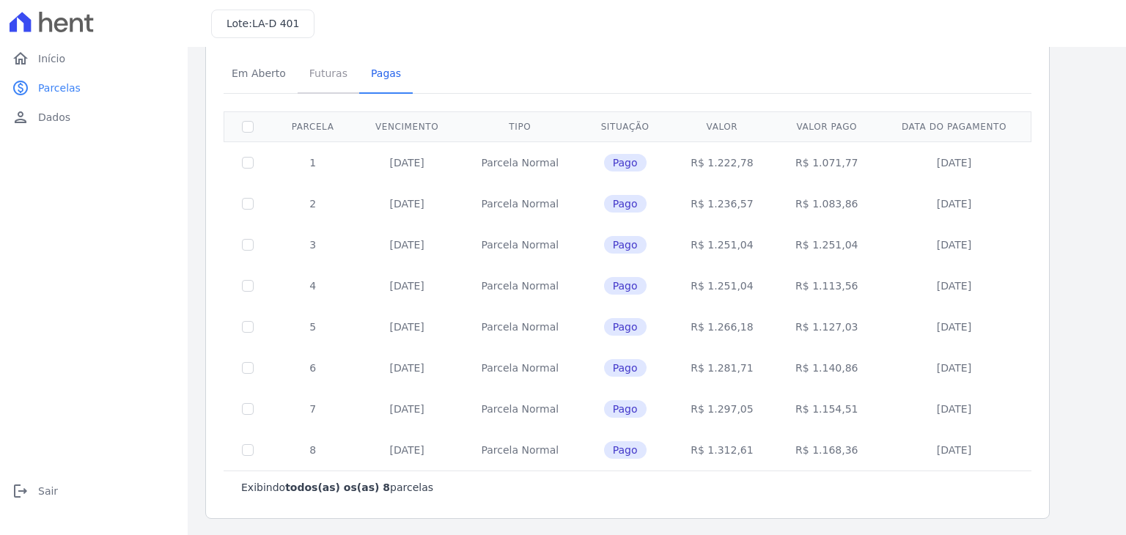
click at [332, 77] on span "Futuras" at bounding box center [329, 73] width 56 height 29
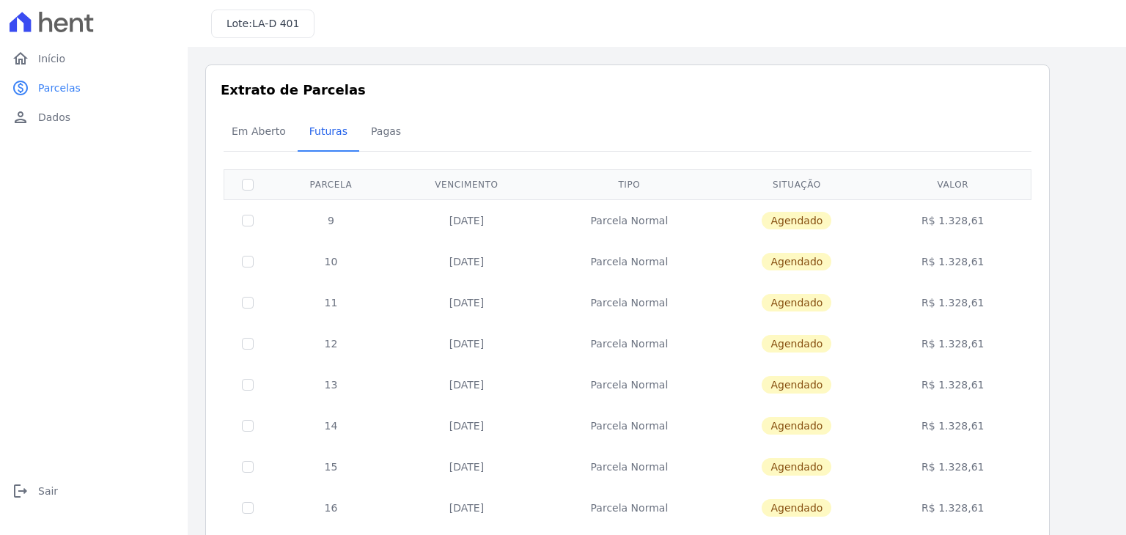
click at [242, 225] on td at bounding box center [248, 220] width 48 height 42
click at [248, 218] on input "checkbox" at bounding box center [248, 221] width 12 height 12
checkbox input "true"
click at [251, 253] on td at bounding box center [248, 261] width 48 height 41
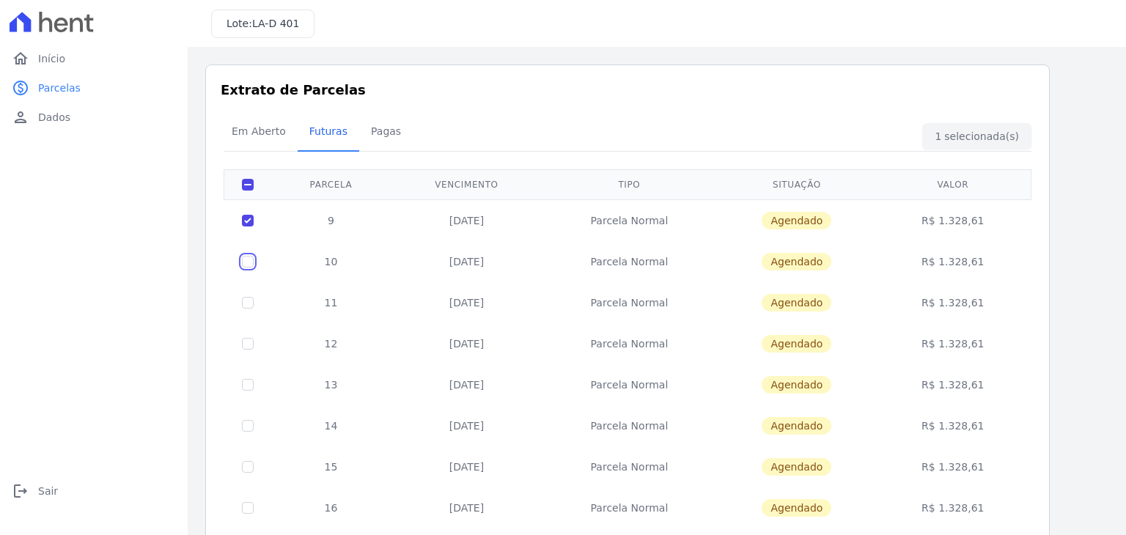
click at [249, 266] on td at bounding box center [248, 261] width 48 height 41
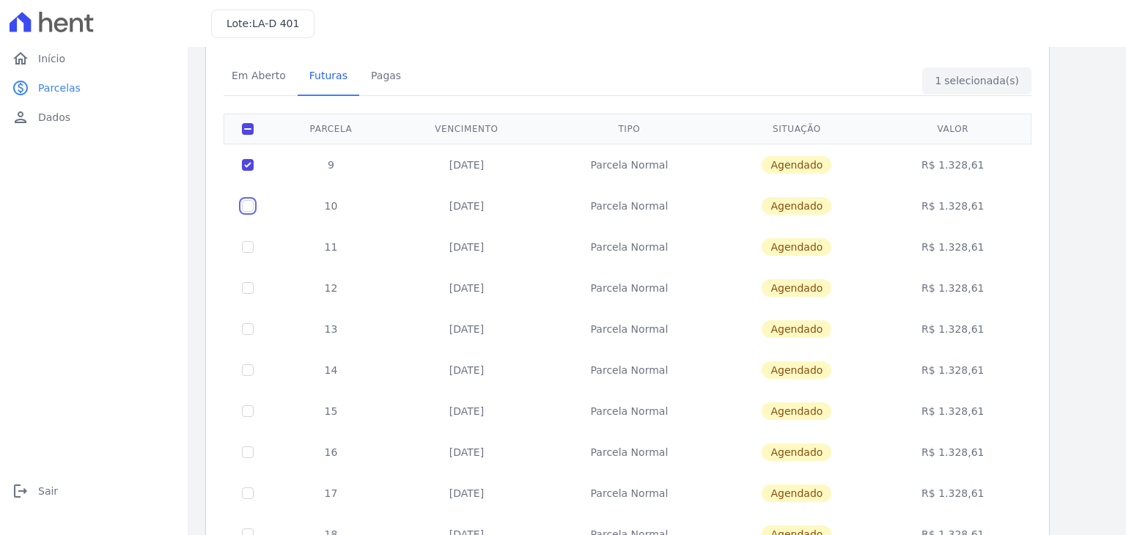
scroll to position [220, 0]
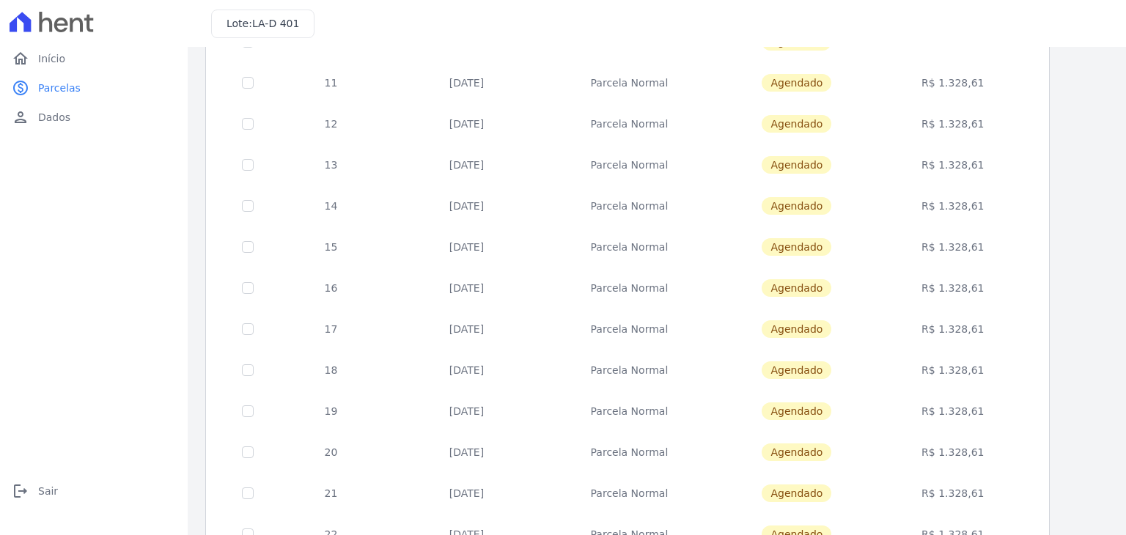
click at [249, 92] on td at bounding box center [248, 82] width 48 height 41
click at [253, 85] on td at bounding box center [248, 82] width 48 height 41
click at [248, 113] on td at bounding box center [248, 123] width 48 height 41
click at [247, 7] on input "checkbox" at bounding box center [248, 1] width 12 height 12
checkbox input "true"
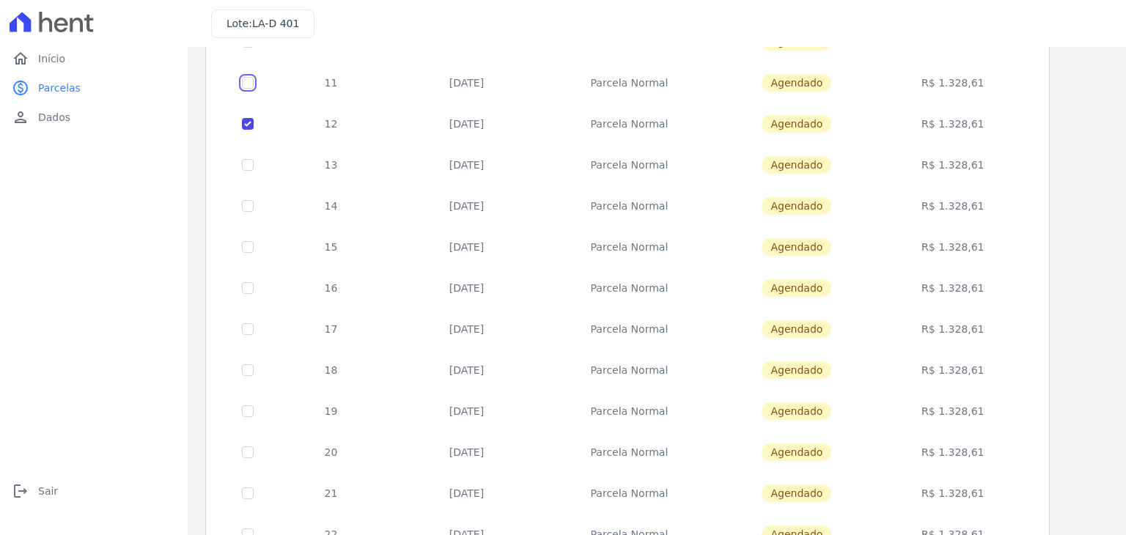
click at [243, 7] on input "checkbox" at bounding box center [248, 1] width 12 height 12
checkbox input "true"
click at [249, 153] on td at bounding box center [248, 164] width 48 height 41
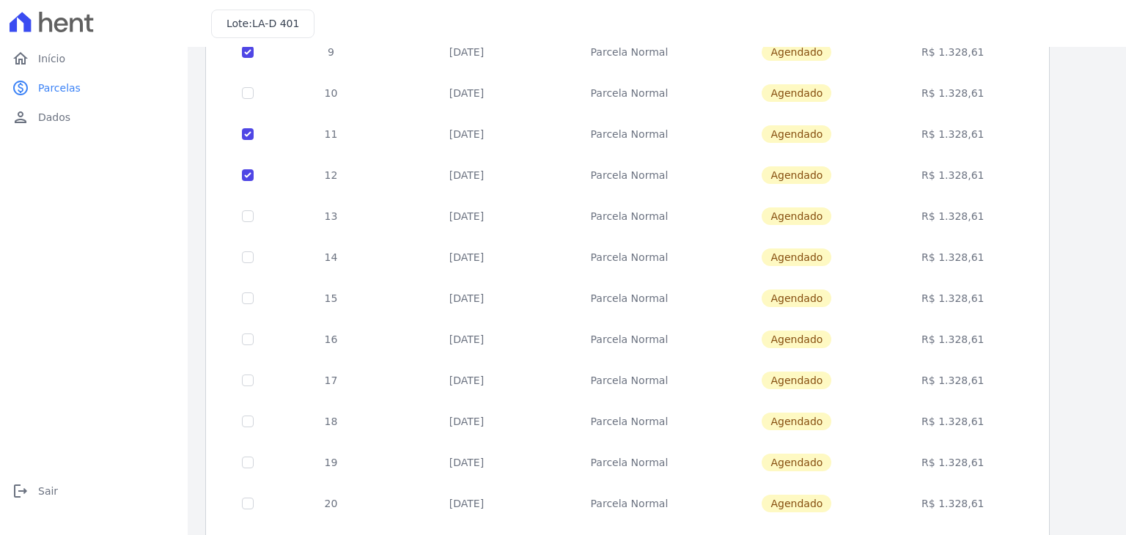
scroll to position [147, 0]
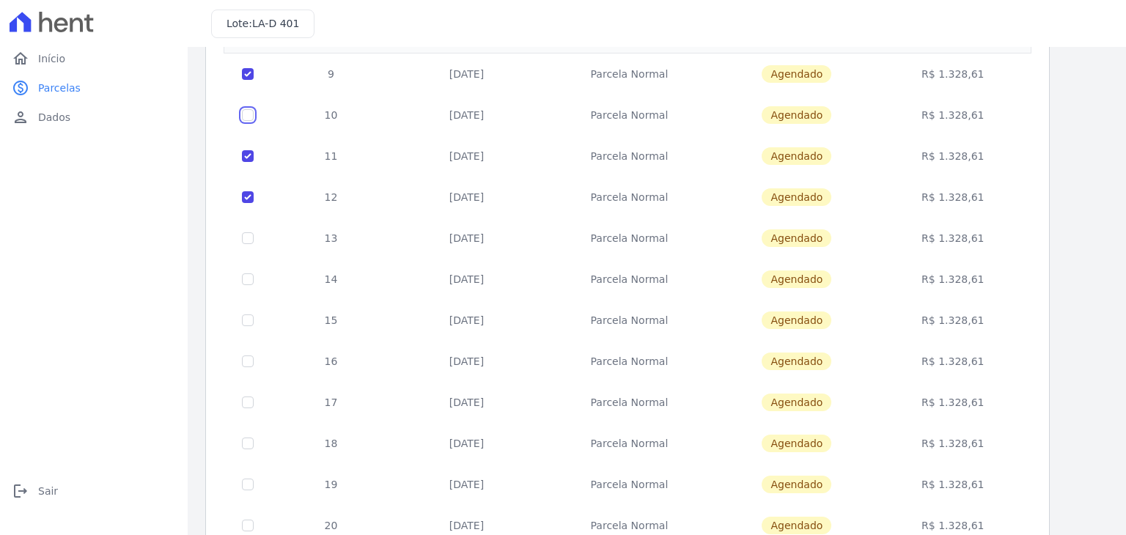
click at [246, 80] on input "checkbox" at bounding box center [248, 74] width 12 height 12
checkbox input "true"
click at [252, 241] on td at bounding box center [248, 238] width 48 height 41
click at [248, 80] on input "checkbox" at bounding box center [248, 74] width 12 height 12
checkbox input "true"
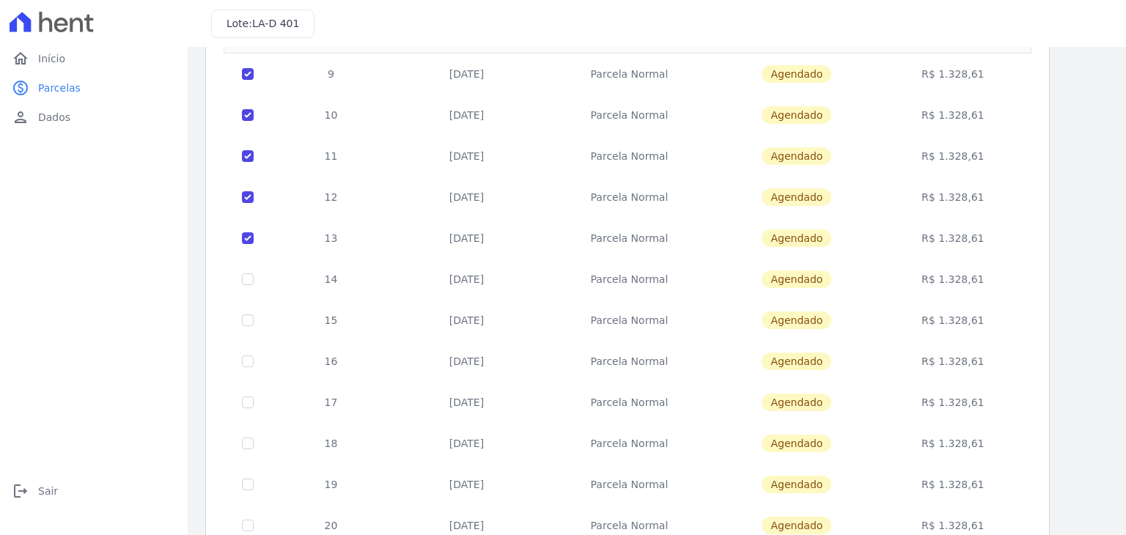
click at [249, 270] on td at bounding box center [248, 279] width 48 height 41
click at [249, 80] on input "checkbox" at bounding box center [248, 74] width 12 height 12
checkbox input "true"
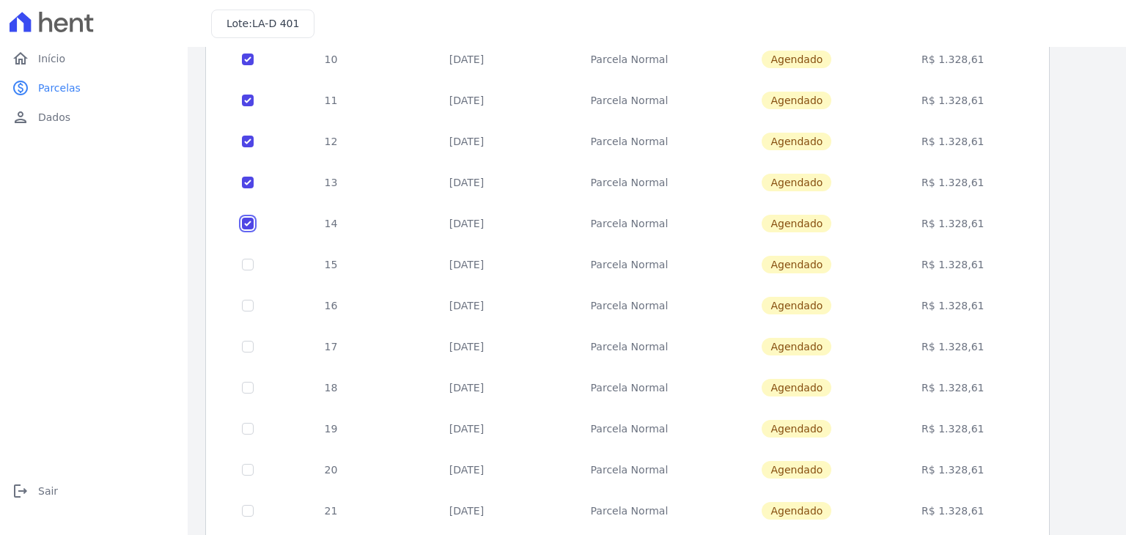
scroll to position [56, 0]
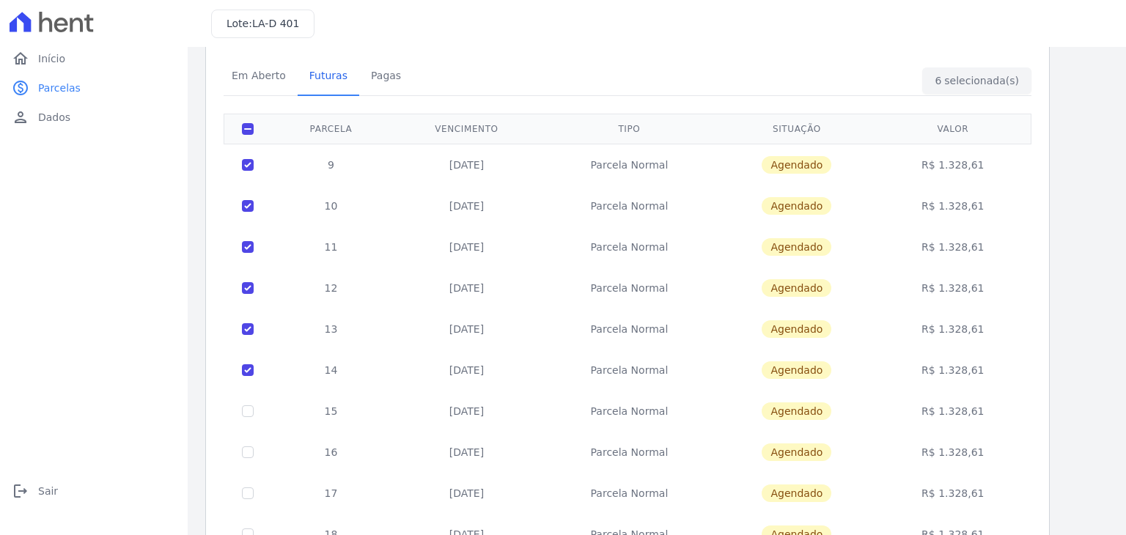
drag, startPoint x: 478, startPoint y: 202, endPoint x: 456, endPoint y: 89, distance: 114.3
click at [456, 89] on div "Em Aberto Futuras [GEOGRAPHIC_DATA]" at bounding box center [627, 77] width 815 height 36
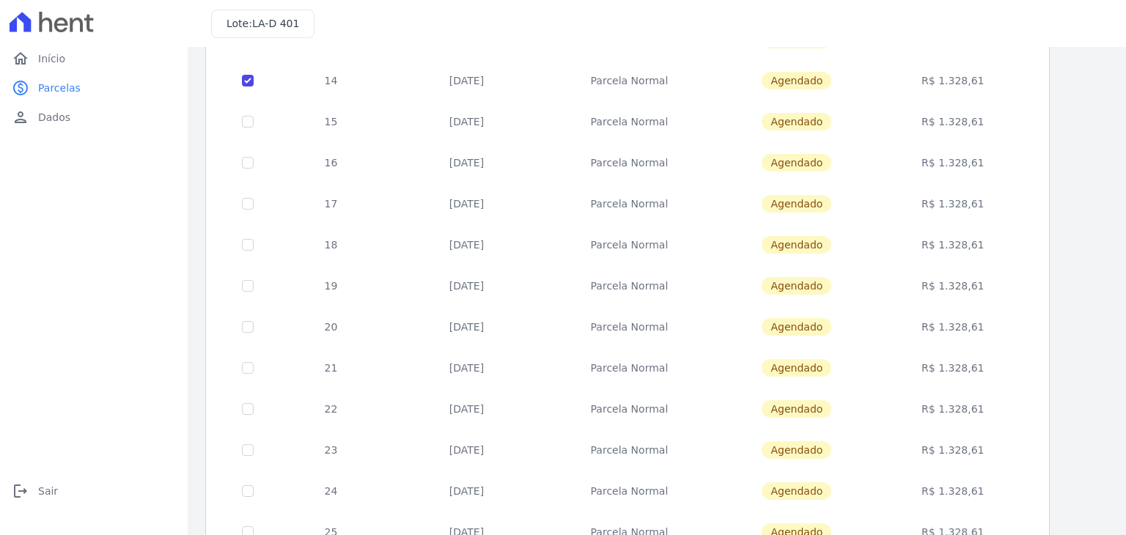
scroll to position [569, 0]
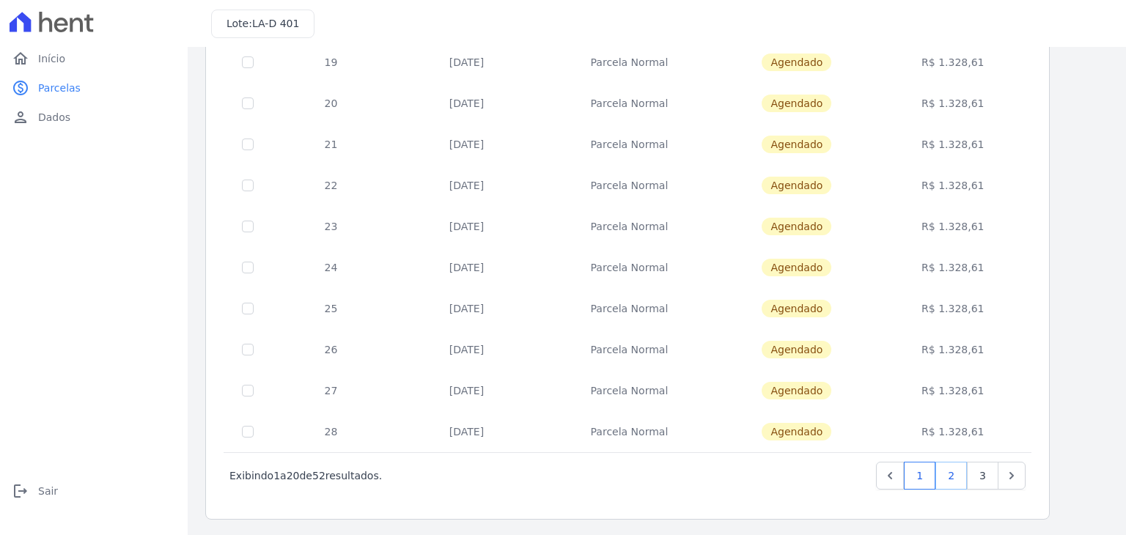
click at [962, 473] on link "2" at bounding box center [951, 476] width 32 height 28
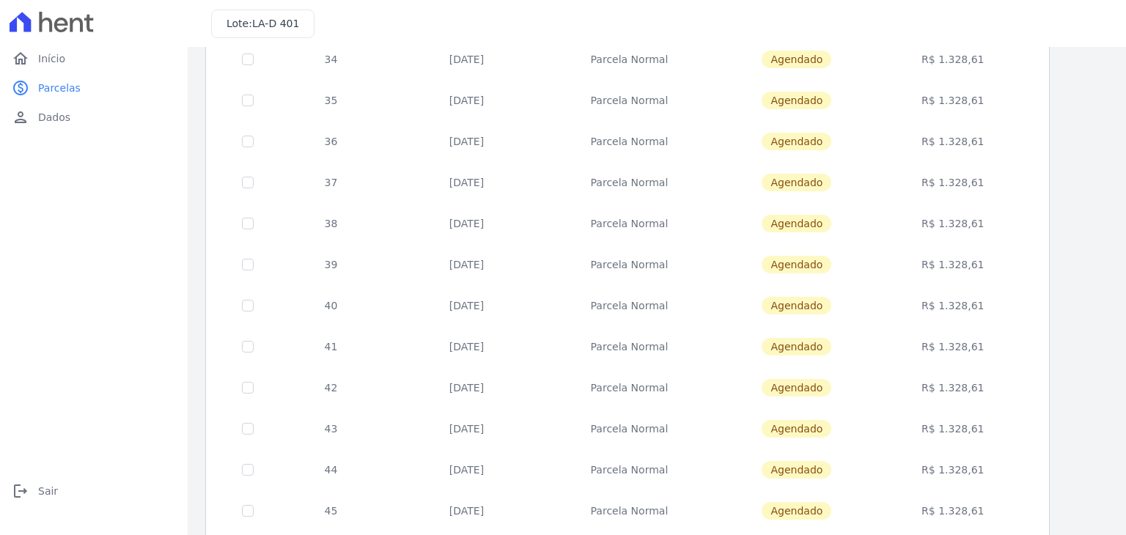
scroll to position [569, 0]
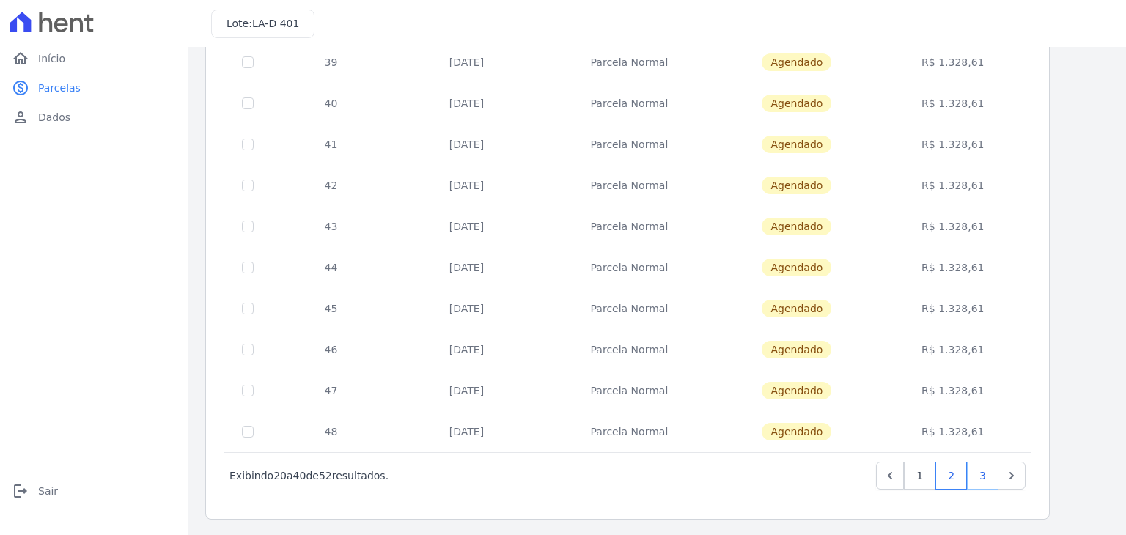
click at [981, 473] on link "3" at bounding box center [983, 476] width 32 height 28
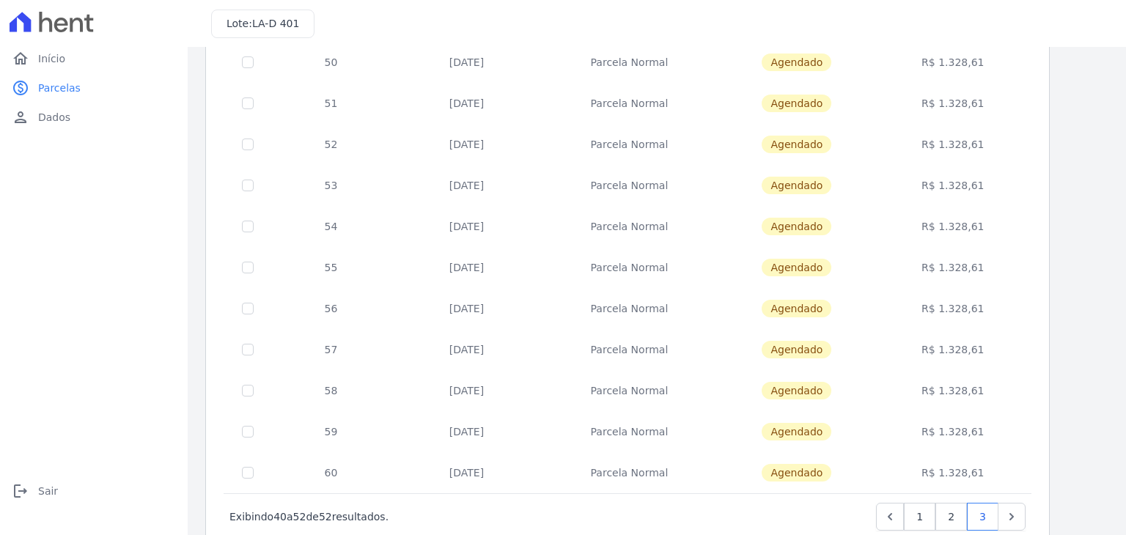
scroll to position [240, 0]
